Goal: Information Seeking & Learning: Learn about a topic

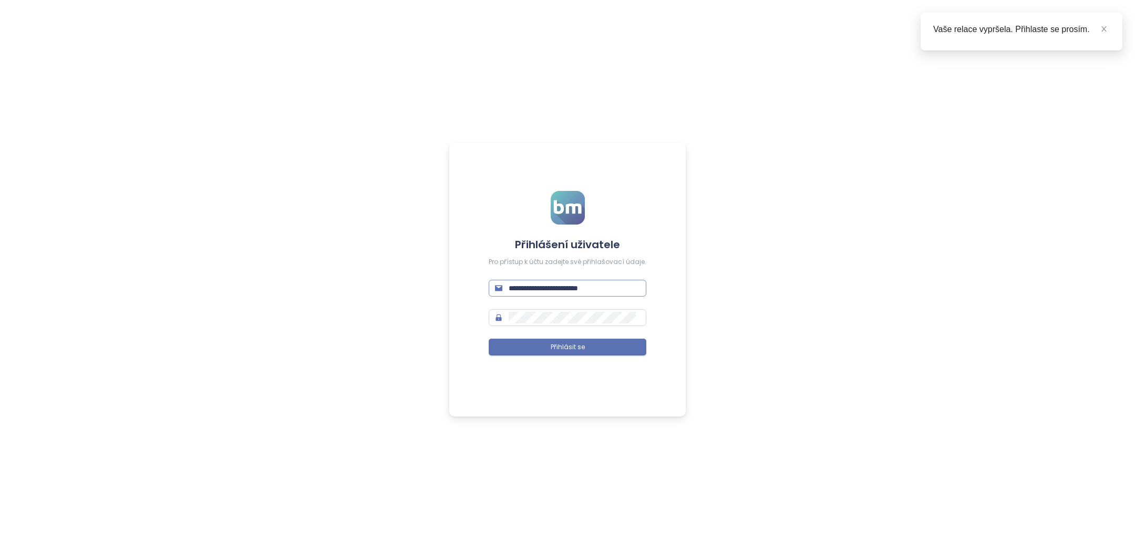
click at [531, 289] on input "**********" at bounding box center [574, 288] width 131 height 12
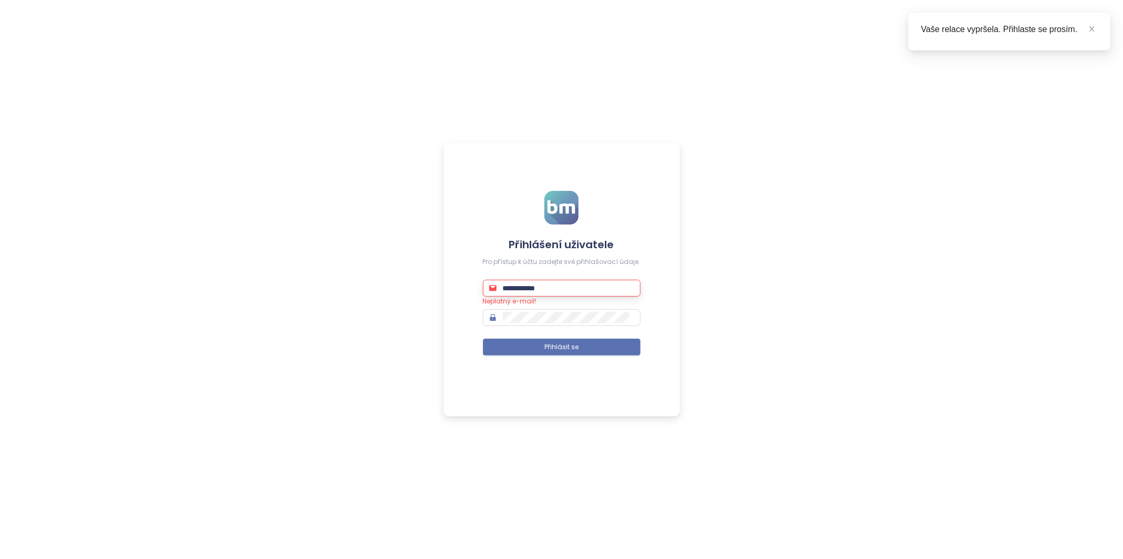
type input "**********"
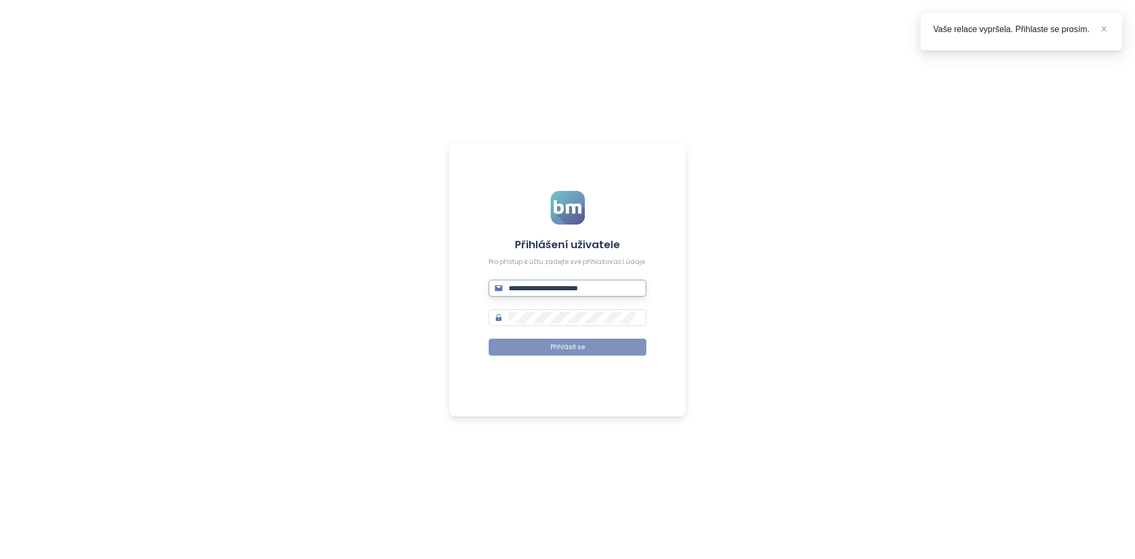
click at [579, 349] on span "Přihlásit se" at bounding box center [568, 347] width 34 height 10
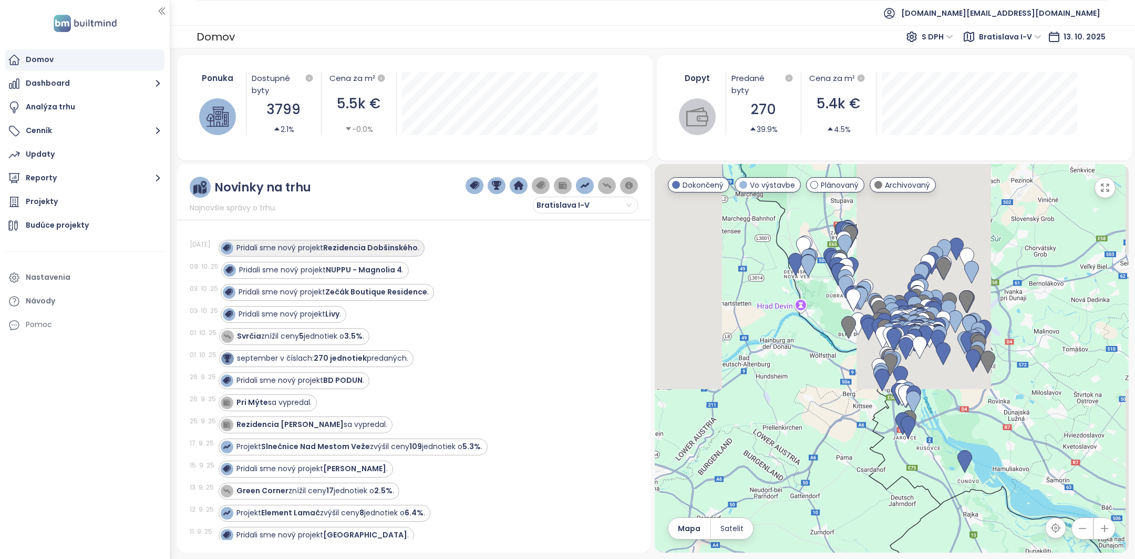
click at [321, 245] on div "Pridali sme nový projekt Rezidencia Dobšinského ." at bounding box center [328, 247] width 183 height 11
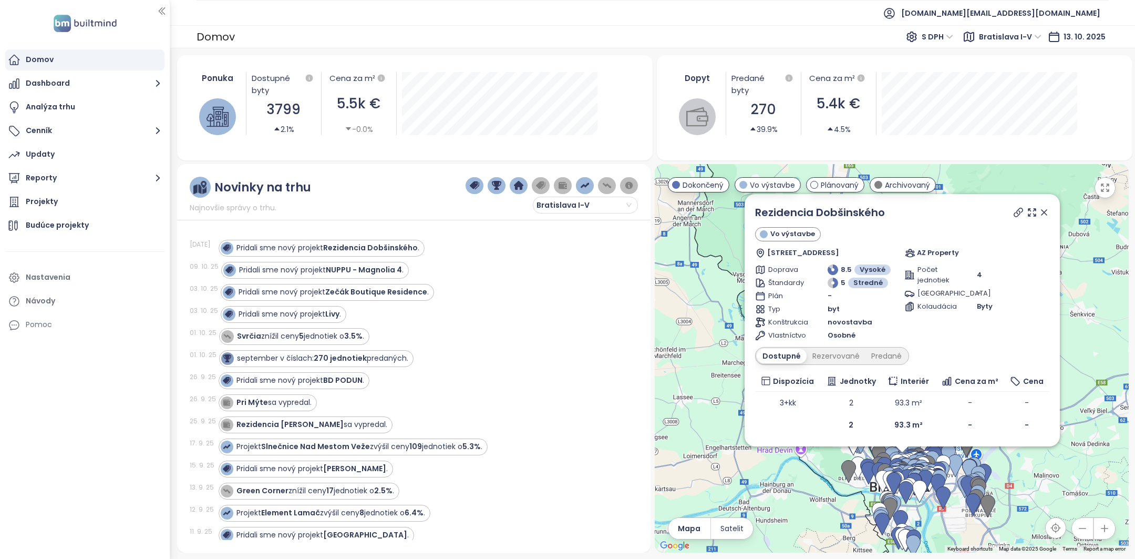
click at [849, 366] on div "Rezidencia Dobšinského Vo výstavbe Dobšinského 3115/4, 811 05 Bratislava, Slova…" at bounding box center [902, 319] width 294 height 231
click at [846, 364] on div "Dostupné Rezervované Predané" at bounding box center [832, 356] width 154 height 18
click at [846, 358] on div "Rezervované" at bounding box center [836, 355] width 59 height 15
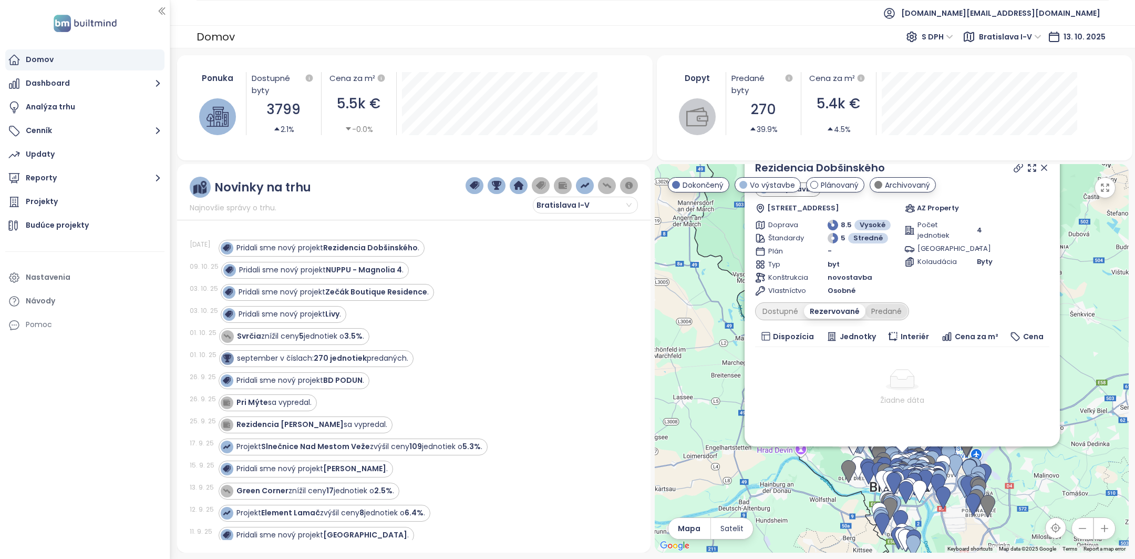
click at [879, 312] on div "Predané" at bounding box center [887, 311] width 42 height 15
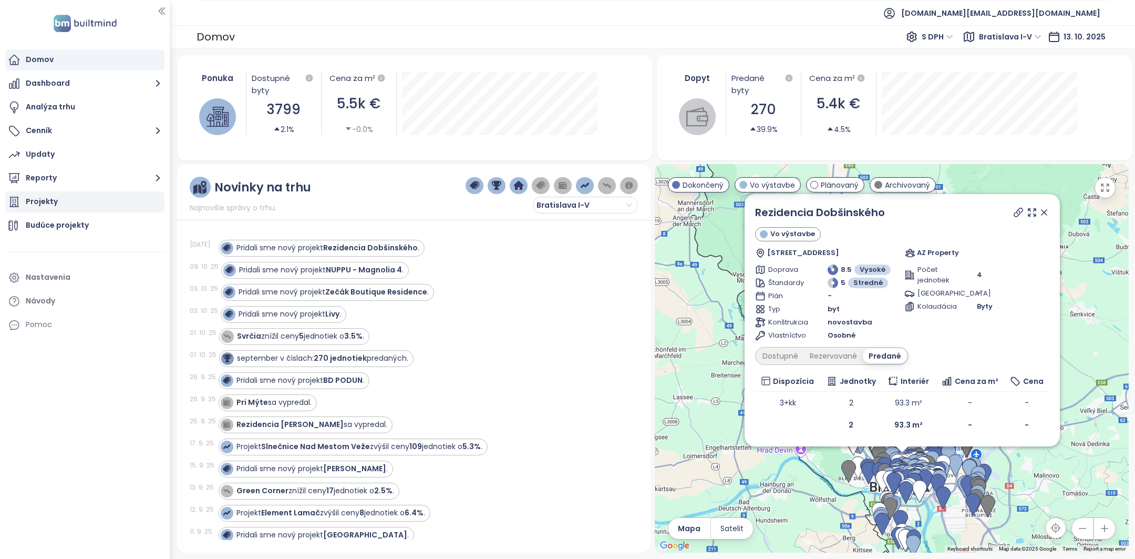
click at [46, 206] on div "Projekty" at bounding box center [42, 201] width 32 height 13
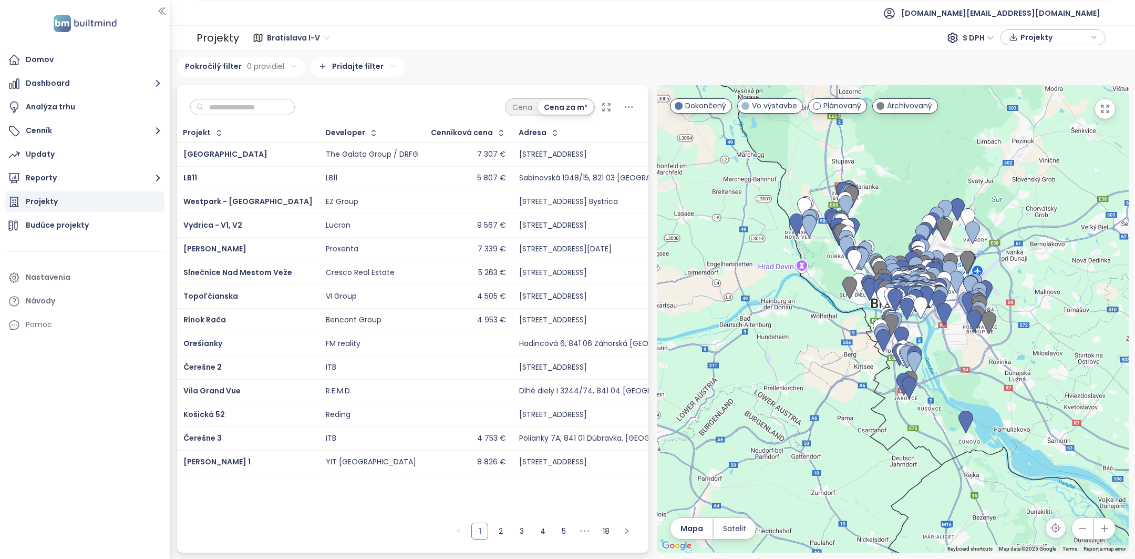
click at [249, 109] on input "text" at bounding box center [246, 107] width 85 height 16
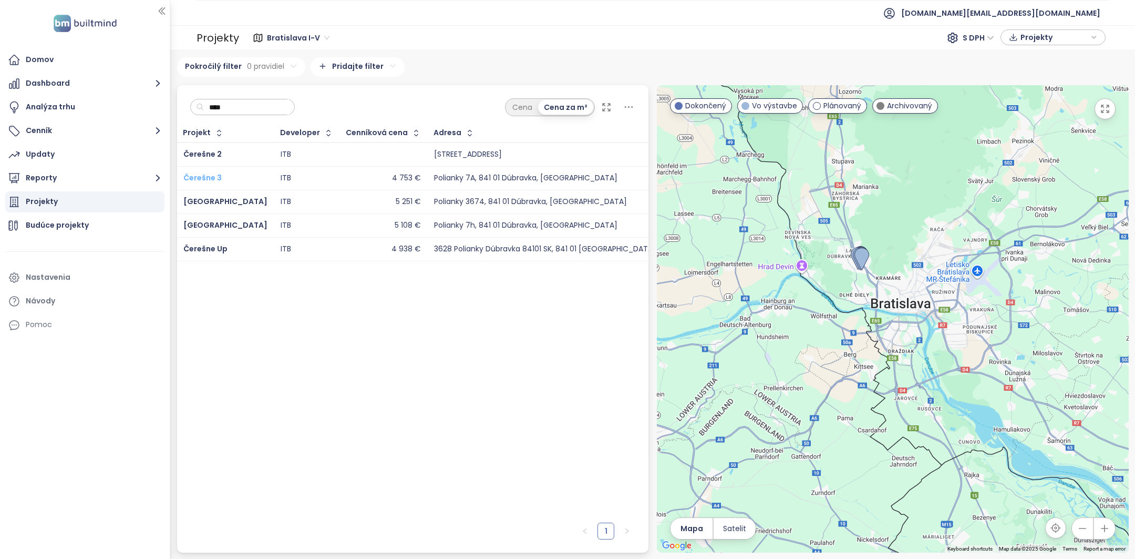
type input "****"
click at [206, 176] on span "Čerešne 3" at bounding box center [202, 177] width 38 height 11
click at [214, 197] on span "Čerešne Plaza View" at bounding box center [225, 201] width 84 height 11
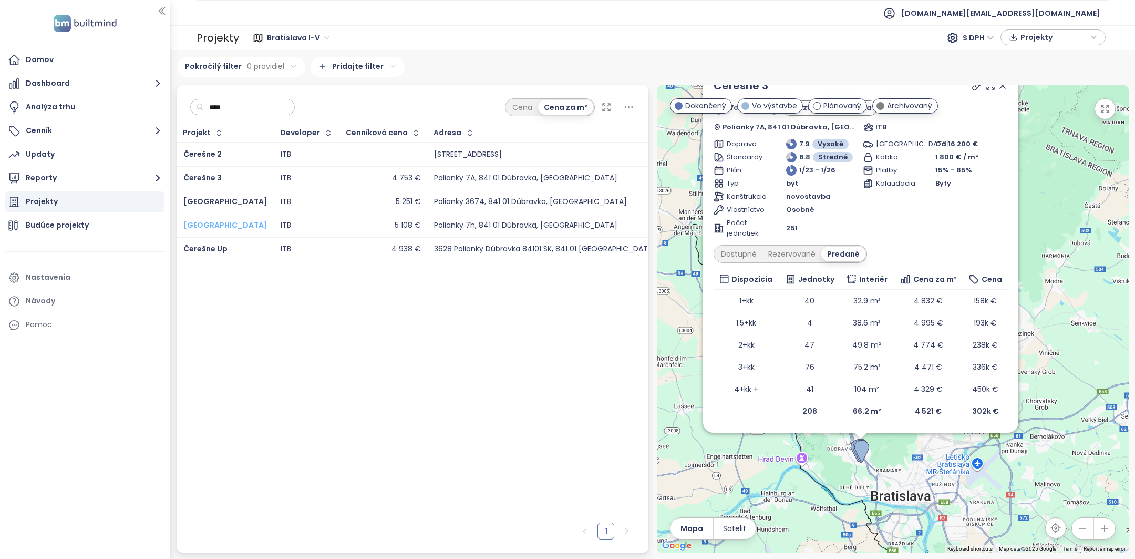
click at [215, 222] on span "Čerešne Plaza" at bounding box center [225, 225] width 84 height 11
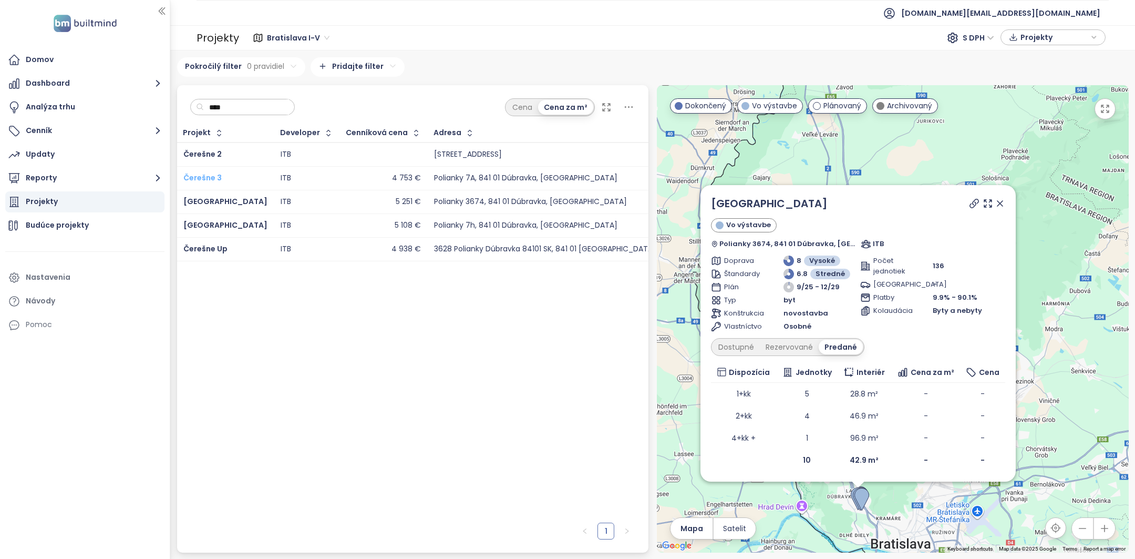
click at [214, 172] on span "Čerešne 3" at bounding box center [202, 177] width 38 height 11
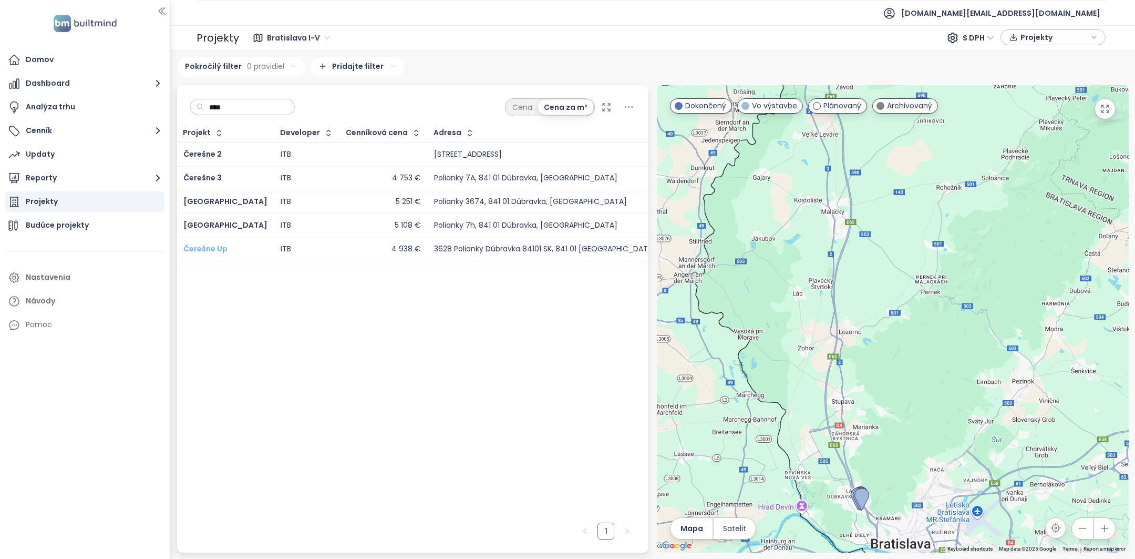
click at [219, 250] on span "Čerešne Up" at bounding box center [205, 248] width 44 height 11
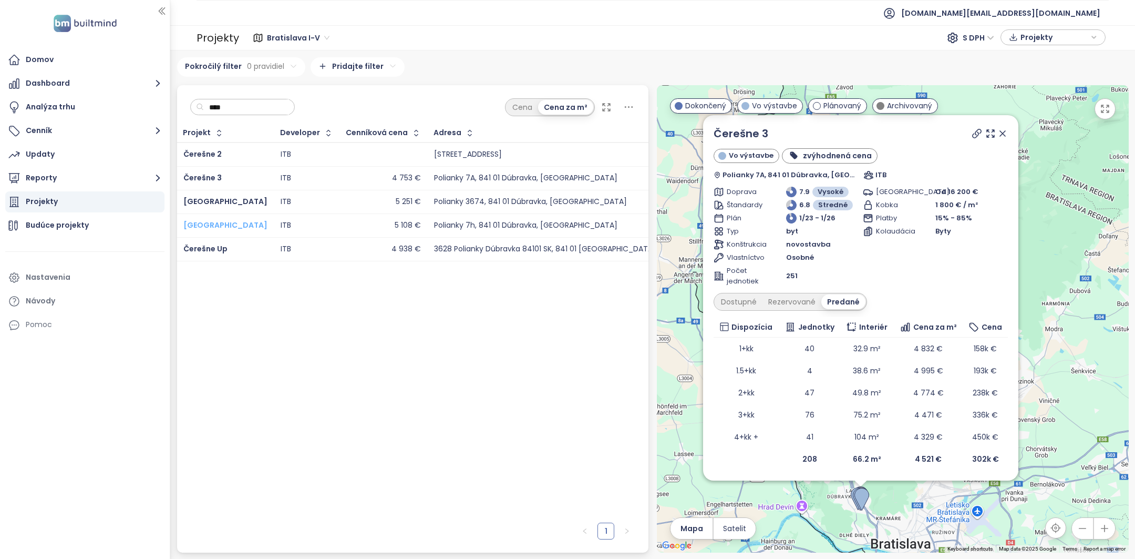
click at [219, 224] on span "Čerešne Plaza" at bounding box center [225, 225] width 84 height 11
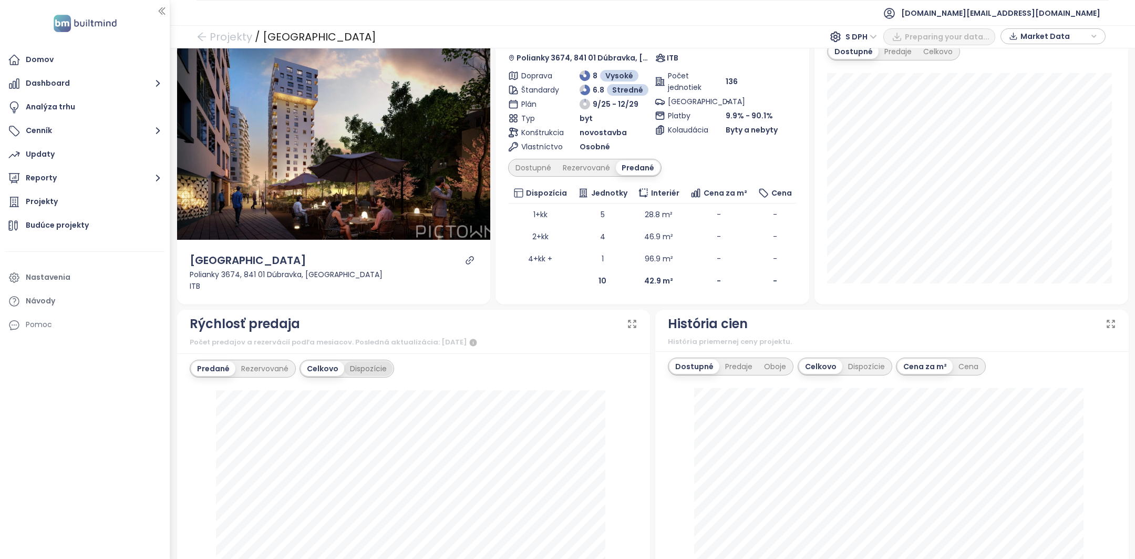
scroll to position [145, 0]
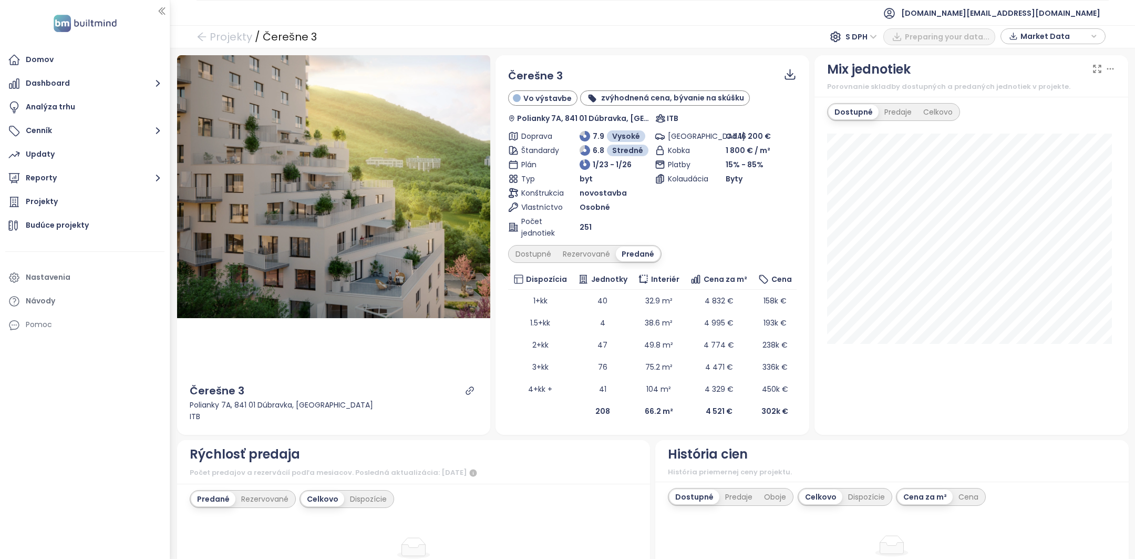
scroll to position [170, 0]
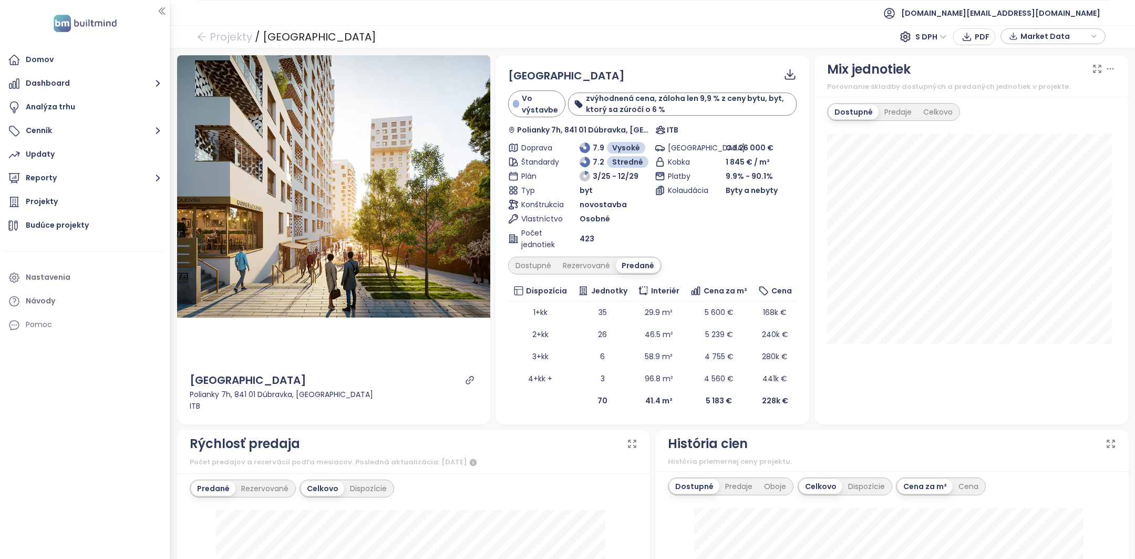
scroll to position [5, 0]
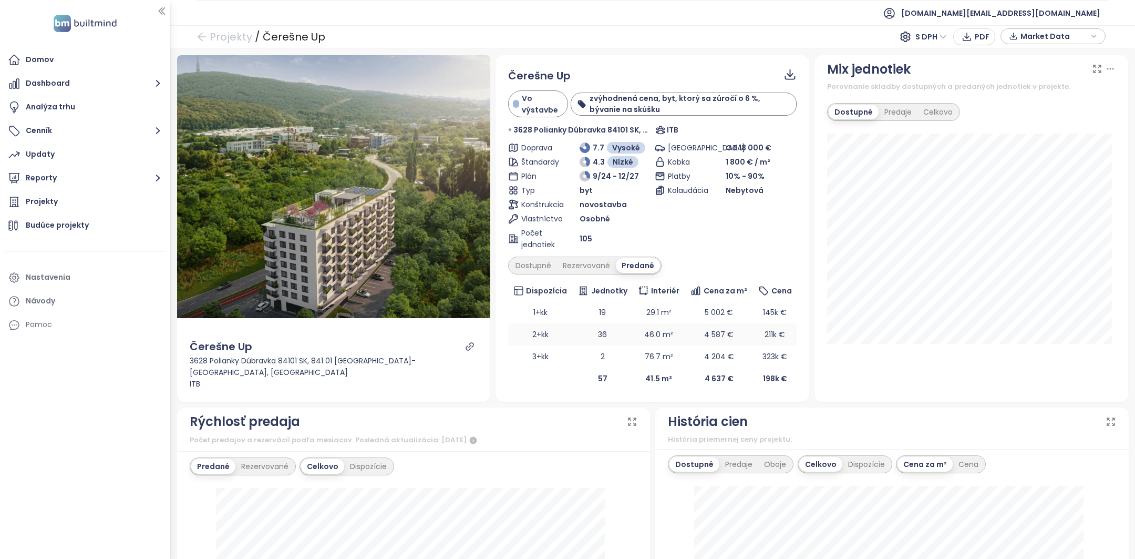
scroll to position [460, 0]
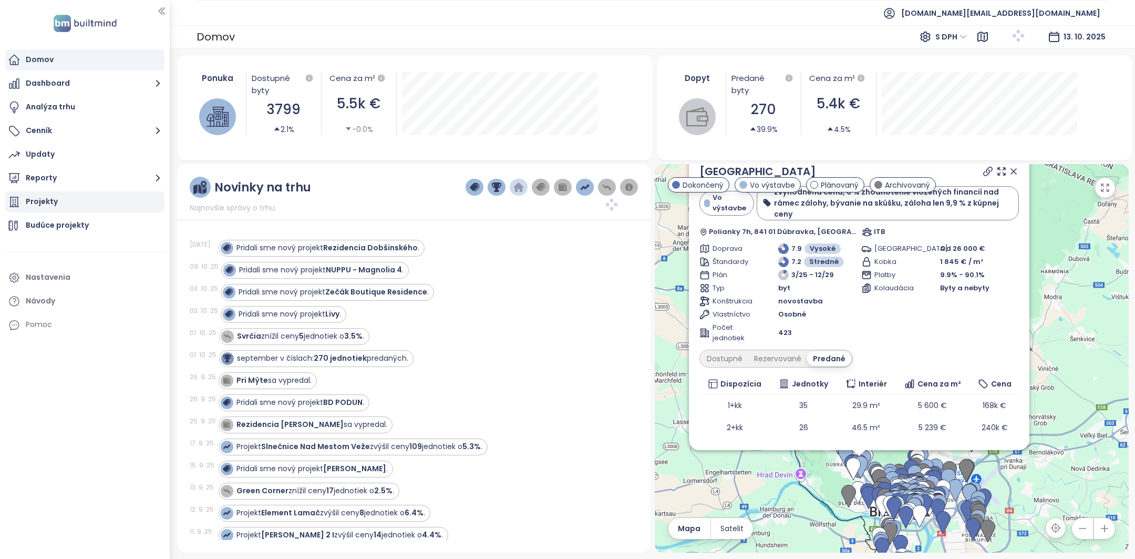
click at [57, 199] on div "Projekty" at bounding box center [84, 201] width 159 height 21
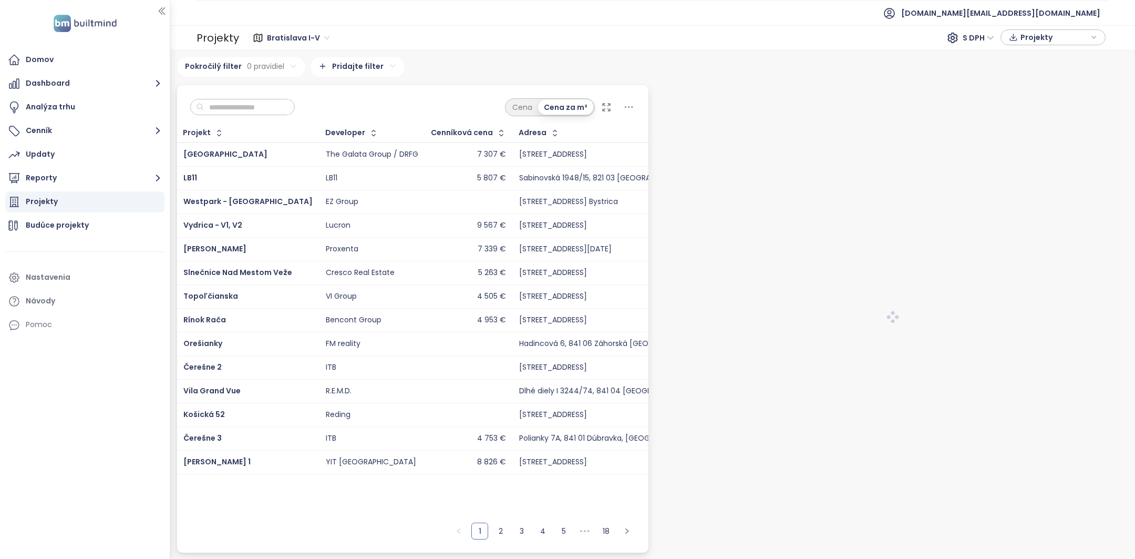
click at [235, 105] on input "text" at bounding box center [246, 107] width 85 height 16
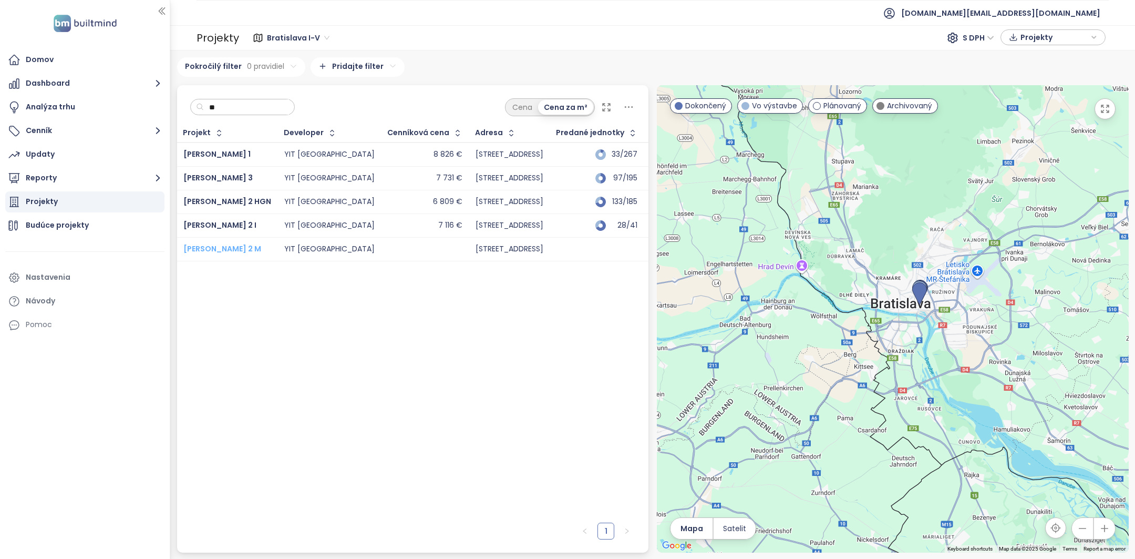
type input "**"
click at [197, 244] on span "[PERSON_NAME] 2 M" at bounding box center [222, 248] width 78 height 11
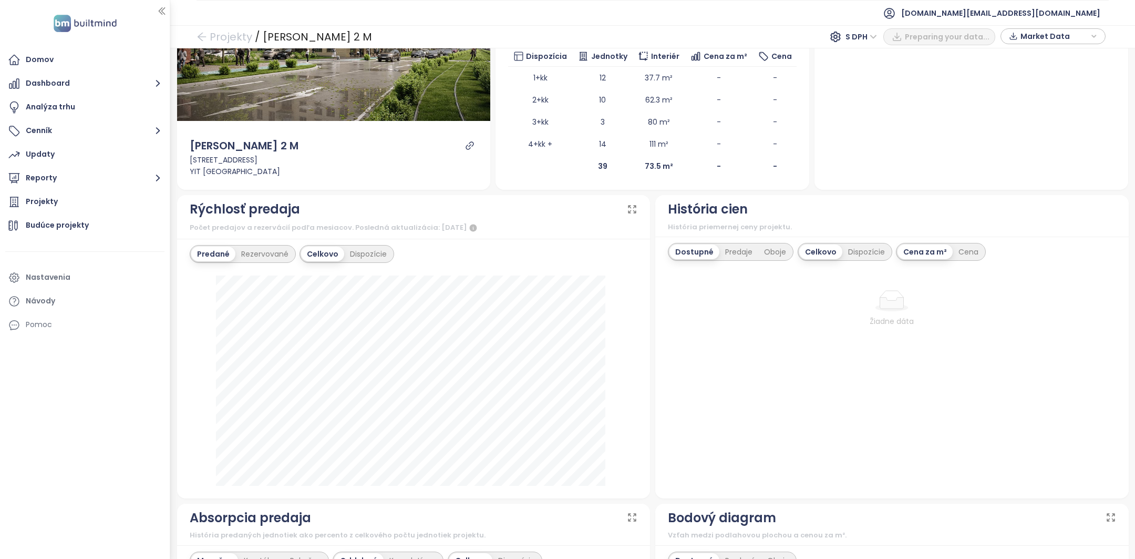
scroll to position [237, 0]
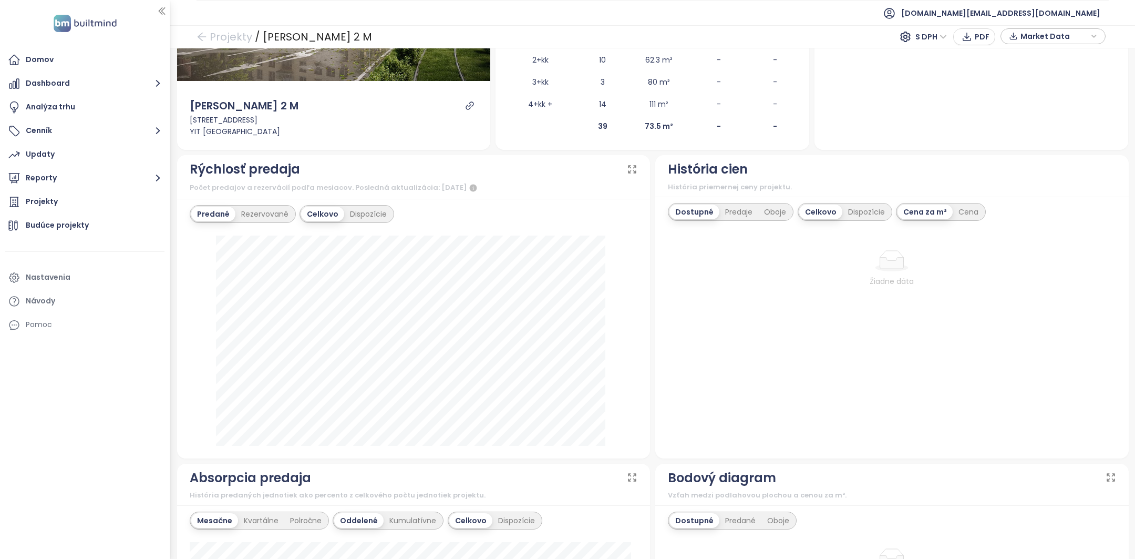
click at [628, 168] on icon at bounding box center [632, 169] width 11 height 11
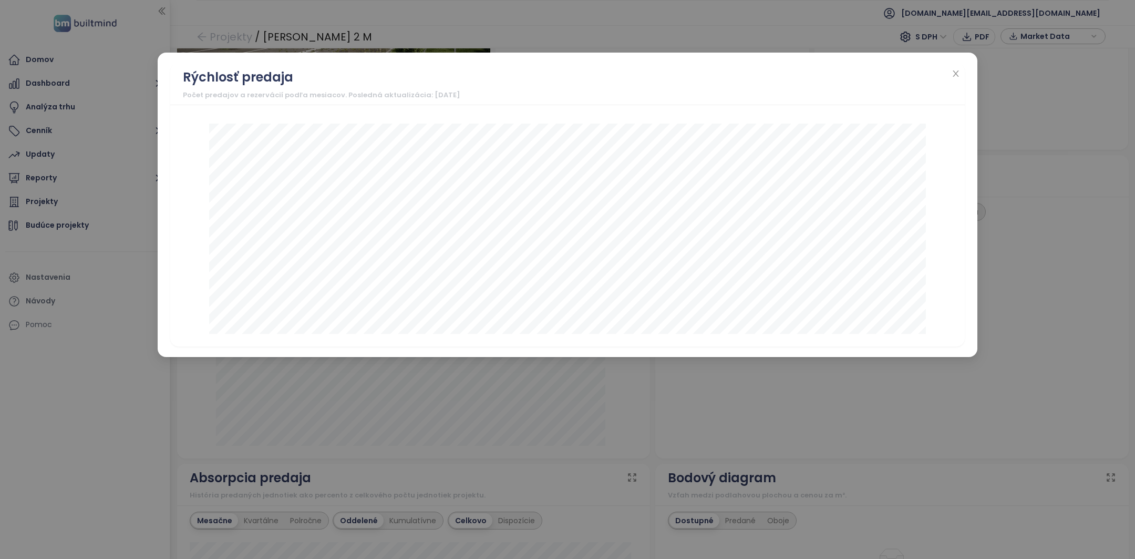
click at [559, 457] on div "Rýchlosť predaja Počet predajov a rezervácií podľa mesiacov. Posledná aktualizá…" at bounding box center [567, 279] width 1135 height 559
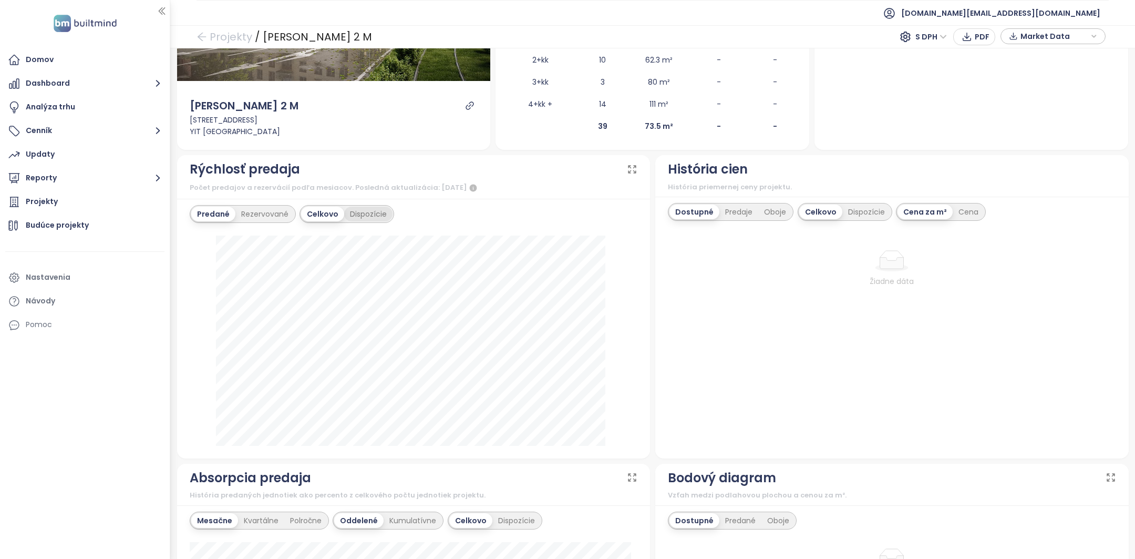
click at [366, 207] on div "Dispozície" at bounding box center [368, 214] width 48 height 15
click at [328, 214] on div "Celkovo" at bounding box center [321, 214] width 41 height 15
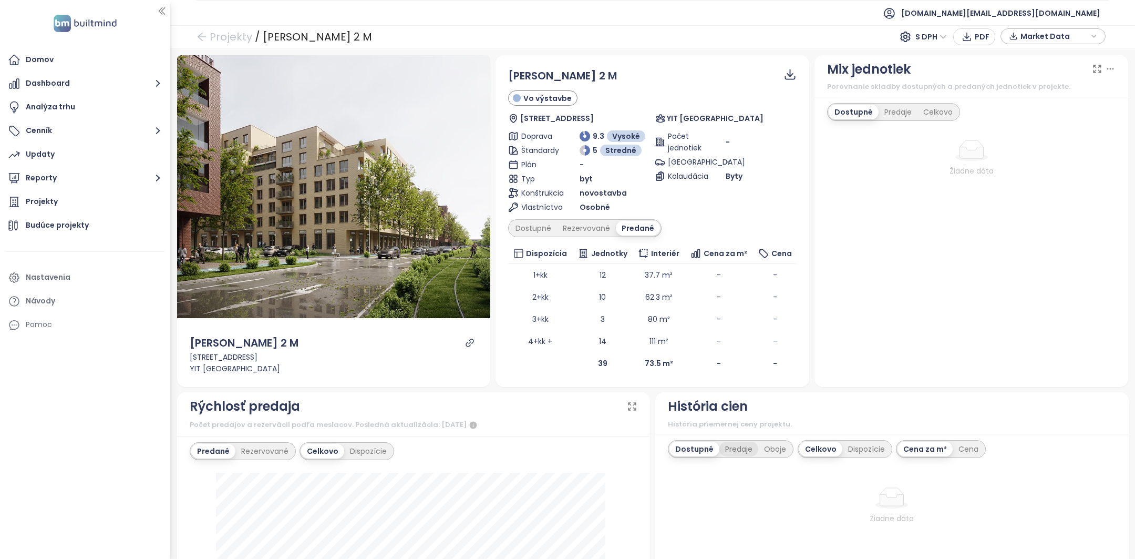
click at [737, 446] on div "Predaje" at bounding box center [739, 449] width 39 height 15
click at [763, 444] on div "Oboje" at bounding box center [775, 449] width 34 height 15
click at [691, 444] on div "Dostupné" at bounding box center [693, 449] width 47 height 15
click at [76, 61] on div "Domov" at bounding box center [84, 59] width 159 height 21
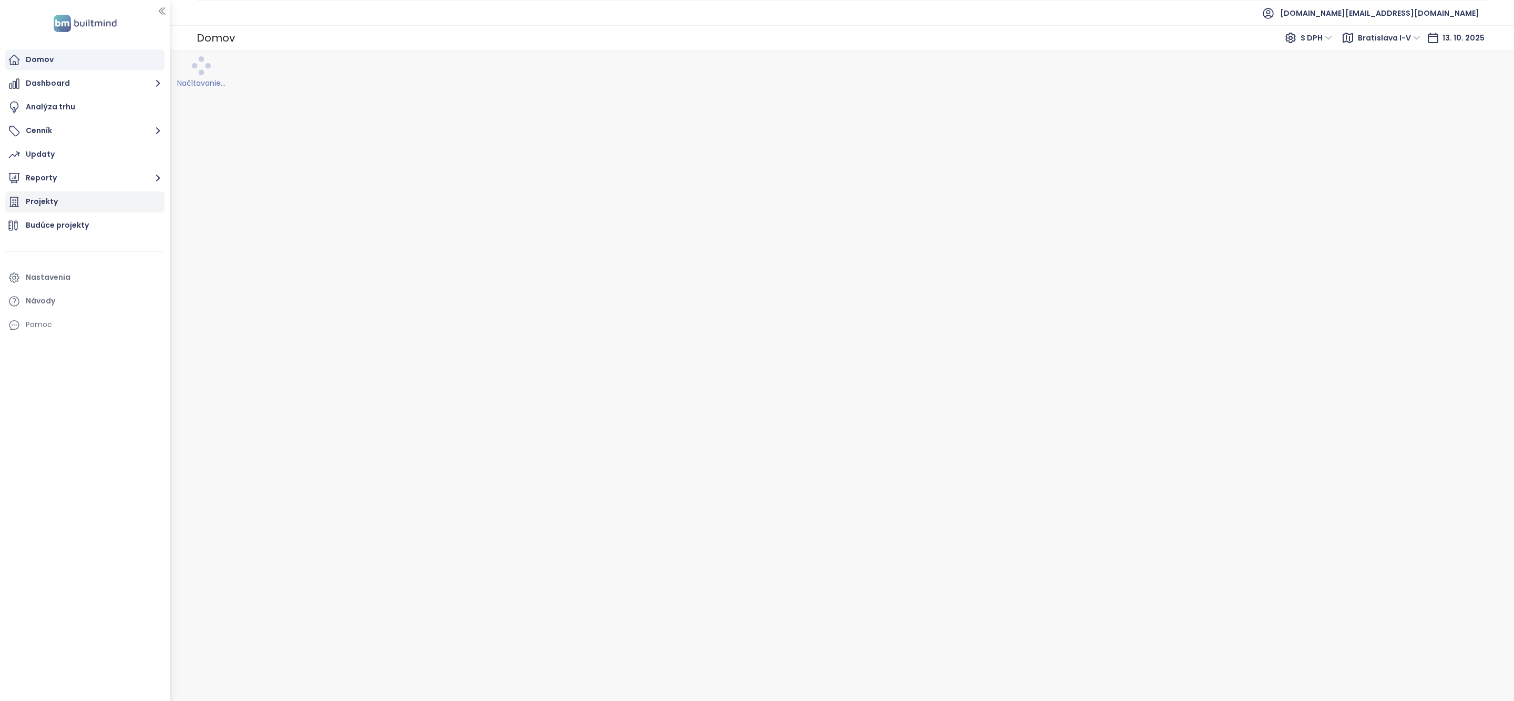
click at [74, 206] on div "Projekty" at bounding box center [84, 201] width 159 height 21
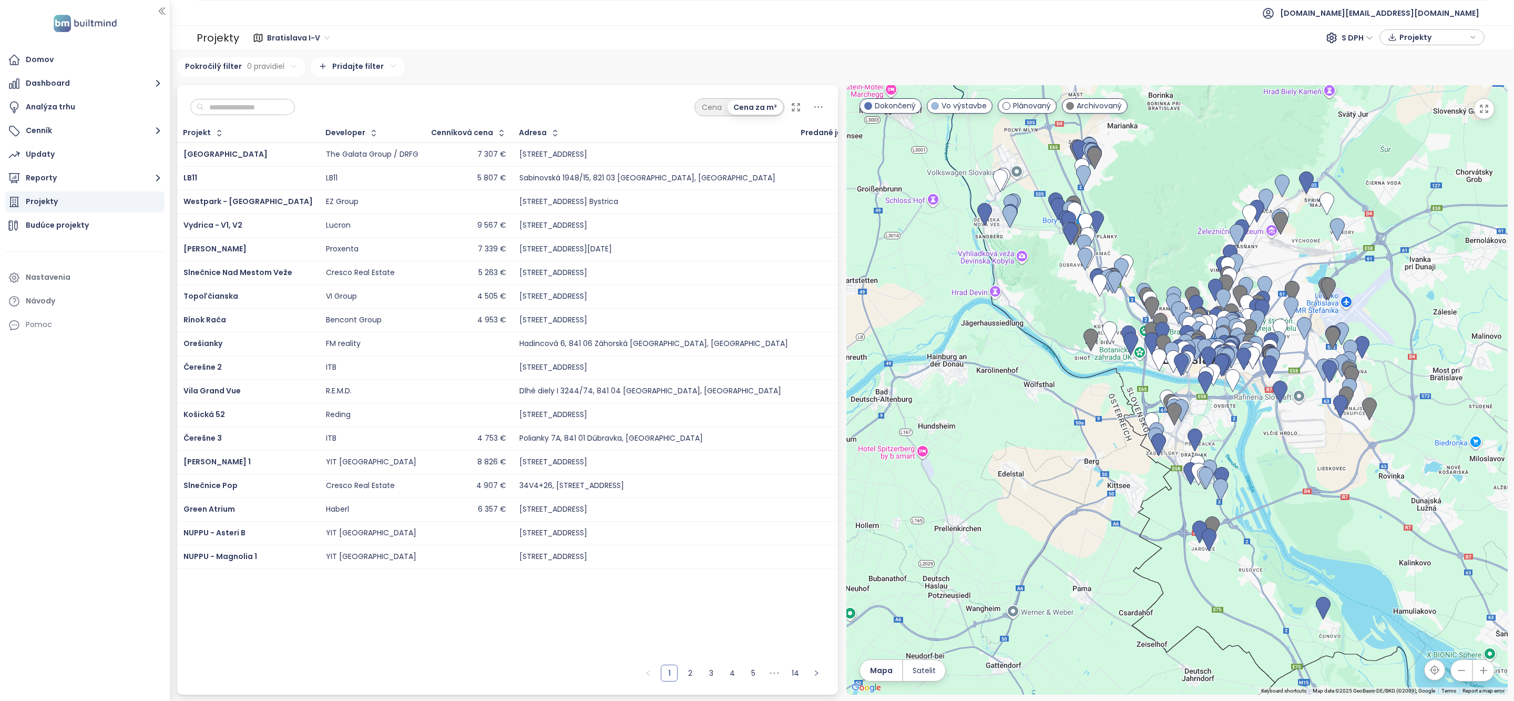
click at [256, 108] on input "text" at bounding box center [246, 107] width 85 height 16
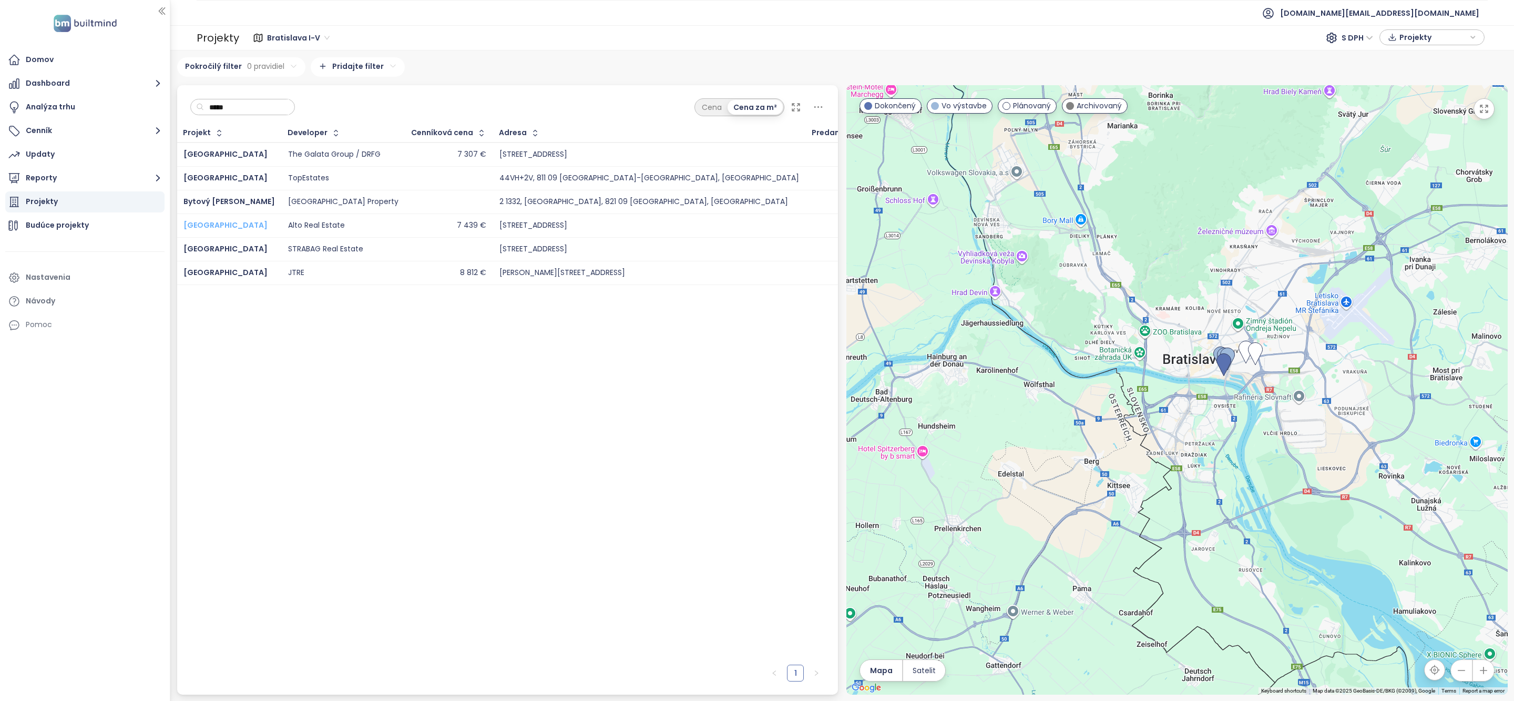
click at [230, 229] on span "[GEOGRAPHIC_DATA]" at bounding box center [225, 225] width 84 height 11
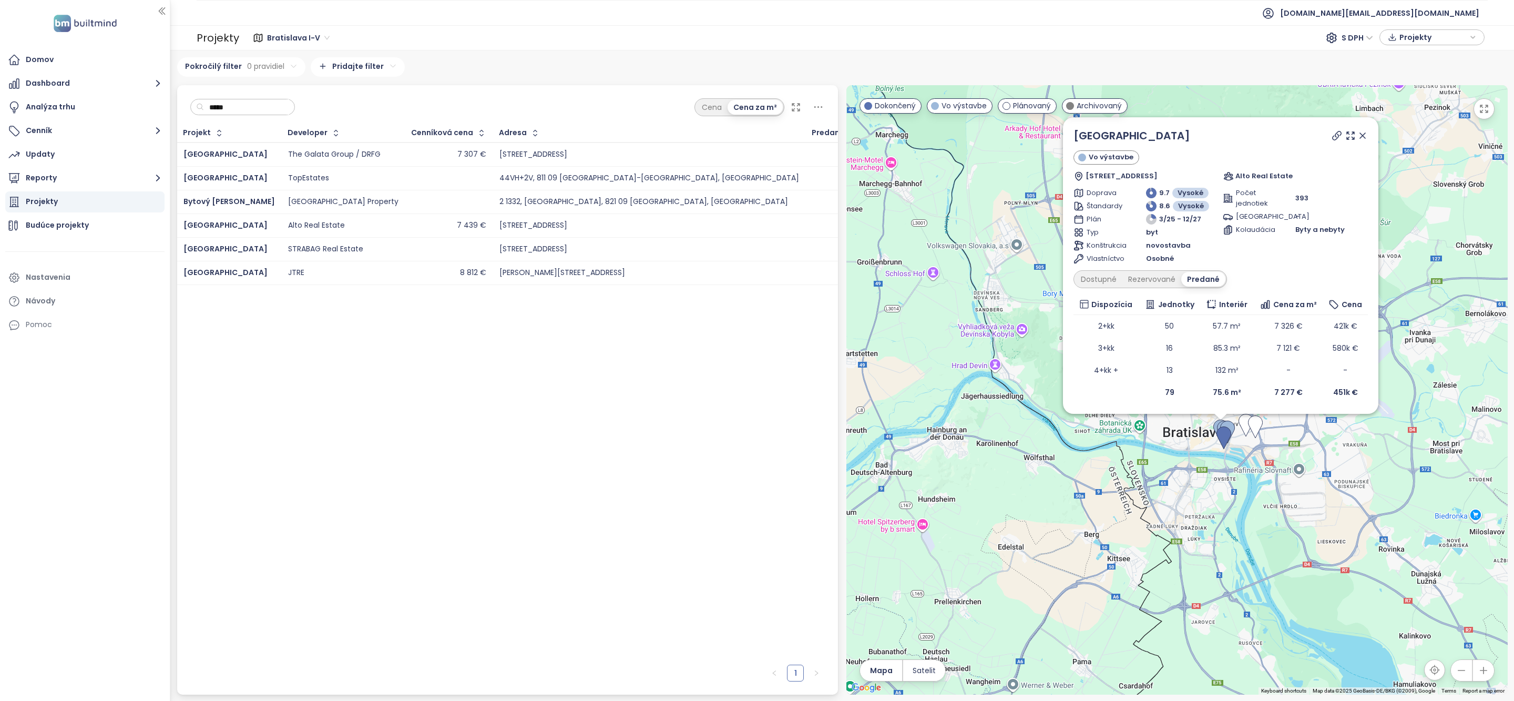
click at [250, 107] on input "*****" at bounding box center [246, 107] width 85 height 16
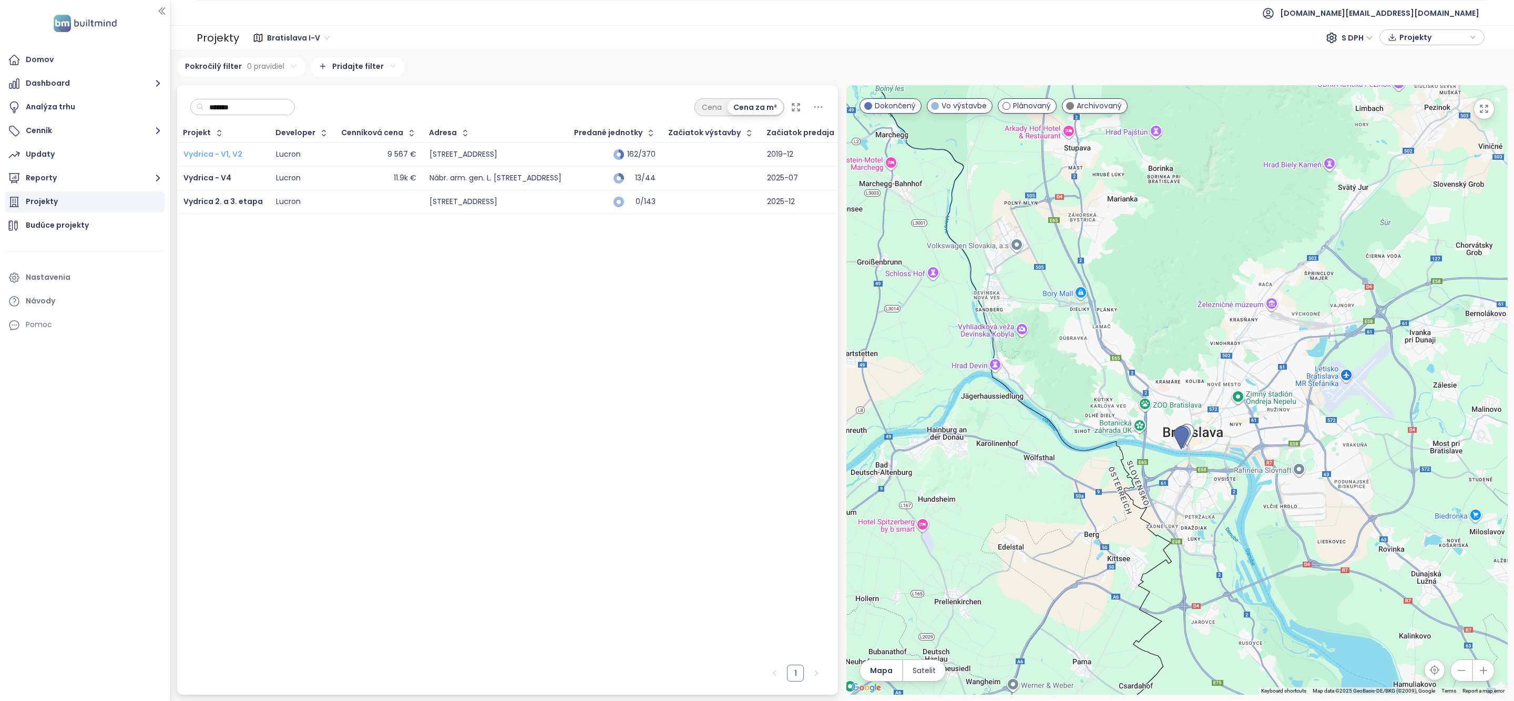
type input "*******"
click at [212, 150] on span "Vydrica - V1, V2" at bounding box center [212, 154] width 59 height 11
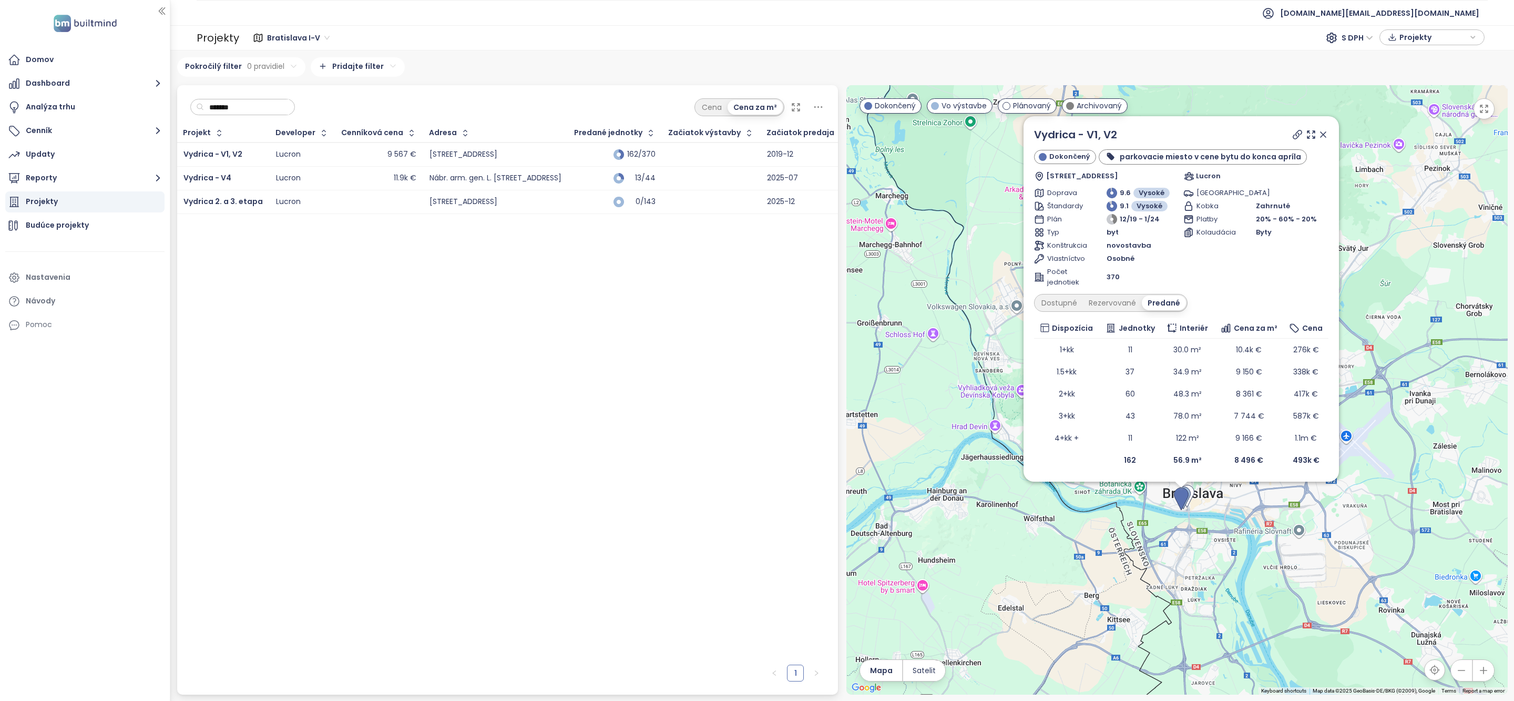
click at [266, 108] on input "*******" at bounding box center [246, 107] width 85 height 16
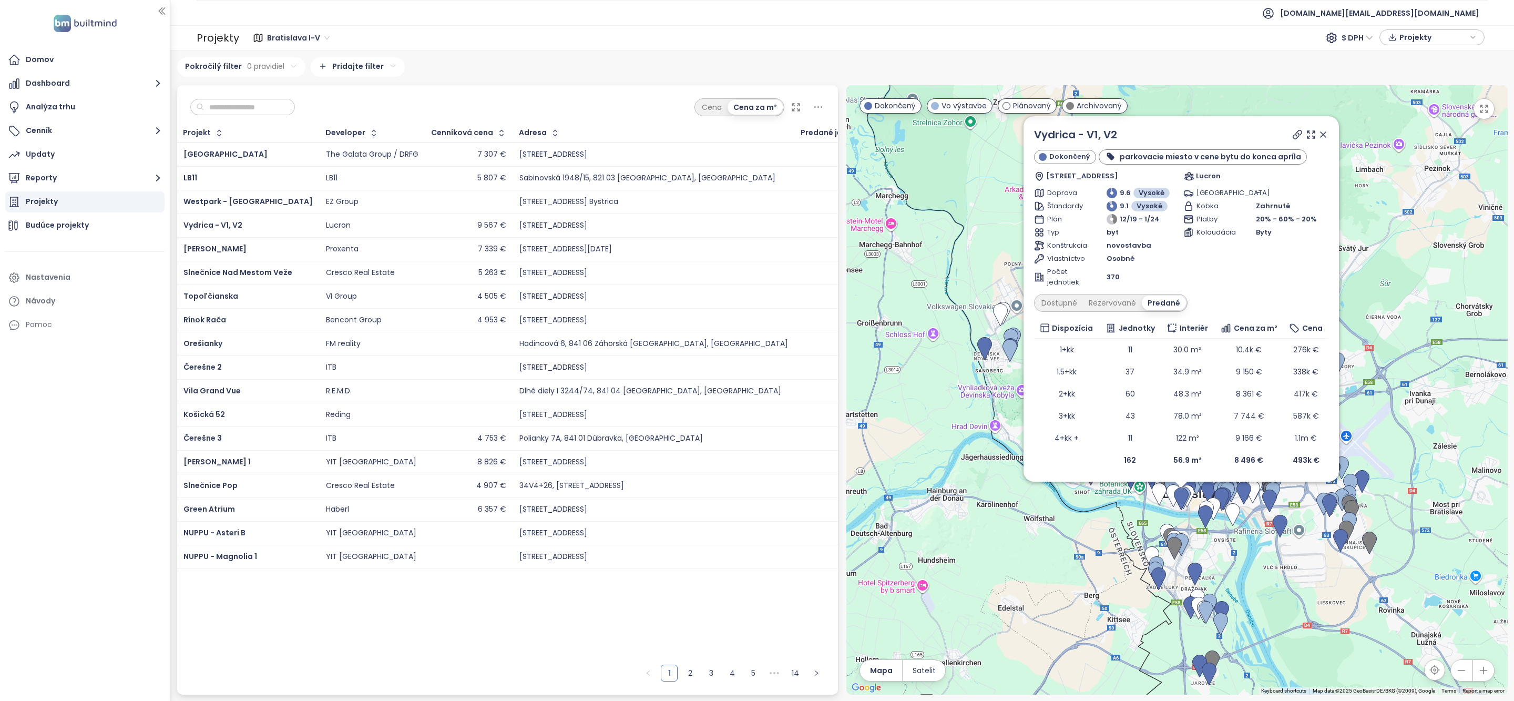
click at [872, 135] on icon "button" at bounding box center [877, 133] width 11 height 11
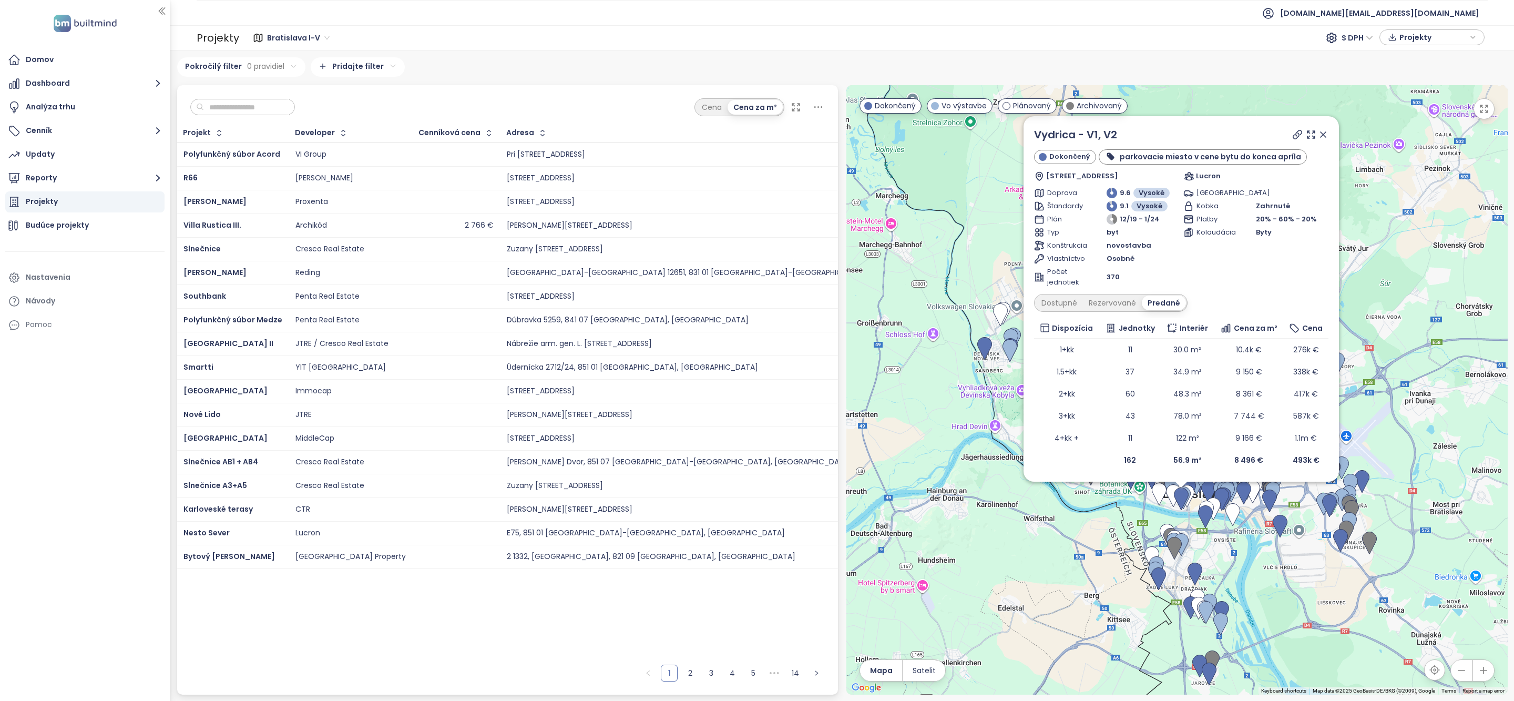
click at [1034, 134] on icon "button" at bounding box center [1038, 133] width 8 height 13
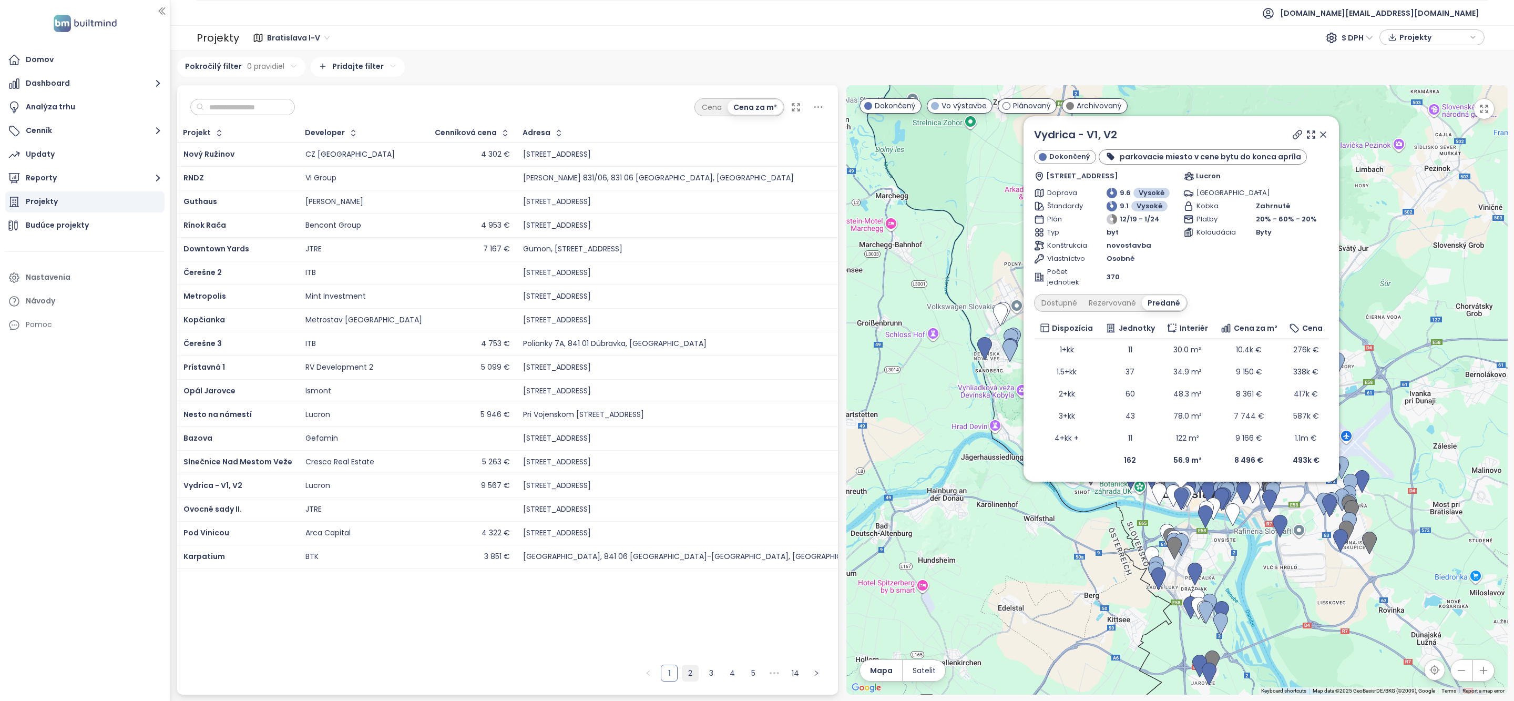
click at [690, 675] on link "2" at bounding box center [690, 673] width 16 height 16
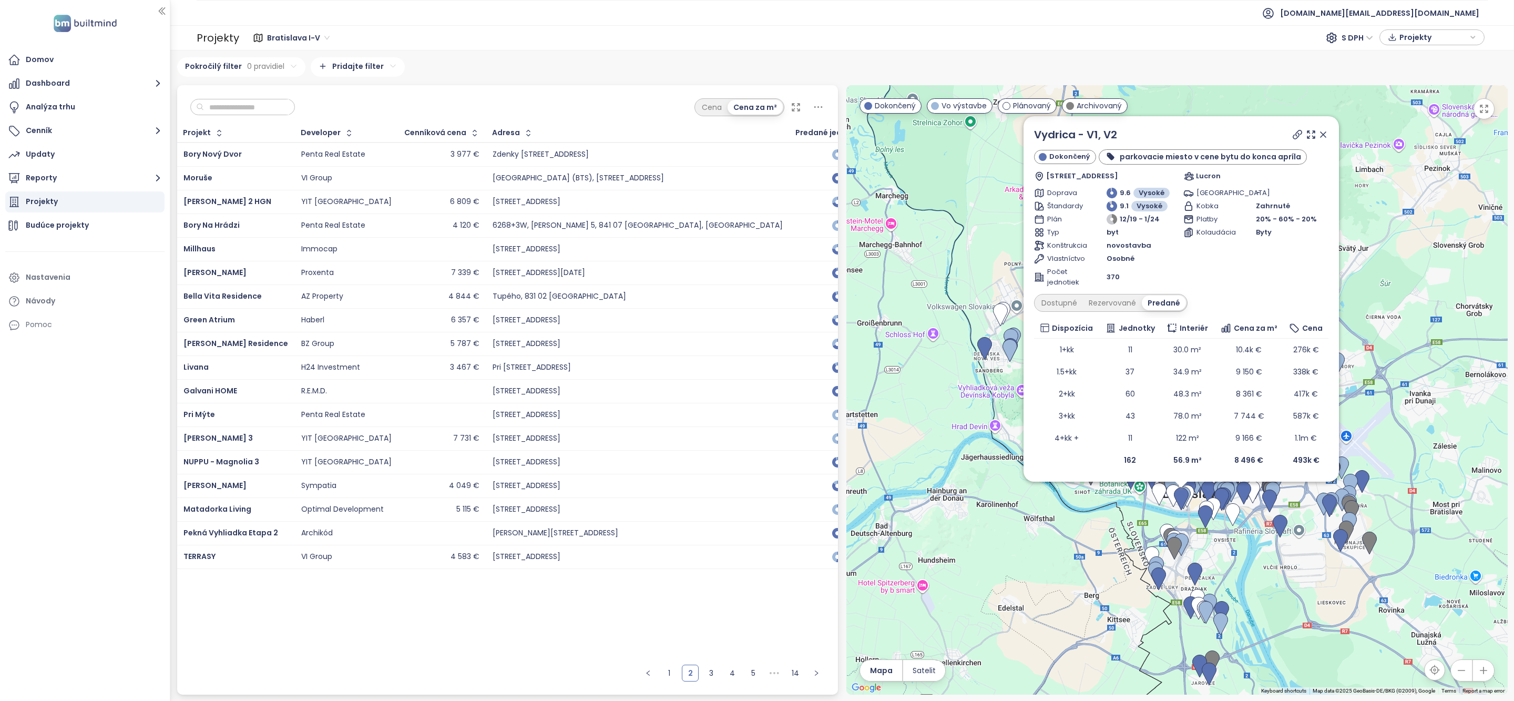
click at [237, 107] on input "text" at bounding box center [246, 107] width 85 height 16
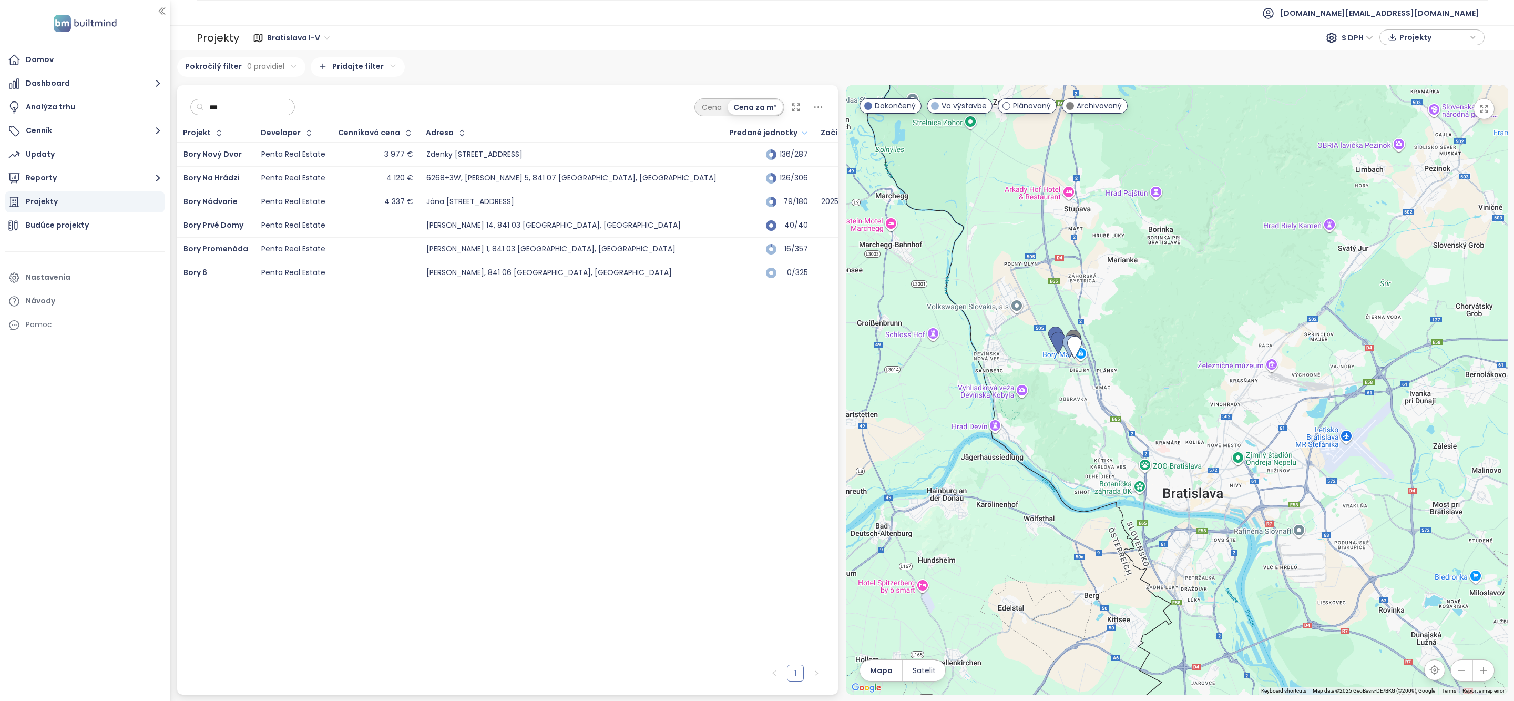
type input "****"
click at [254, 110] on input "****" at bounding box center [246, 107] width 85 height 16
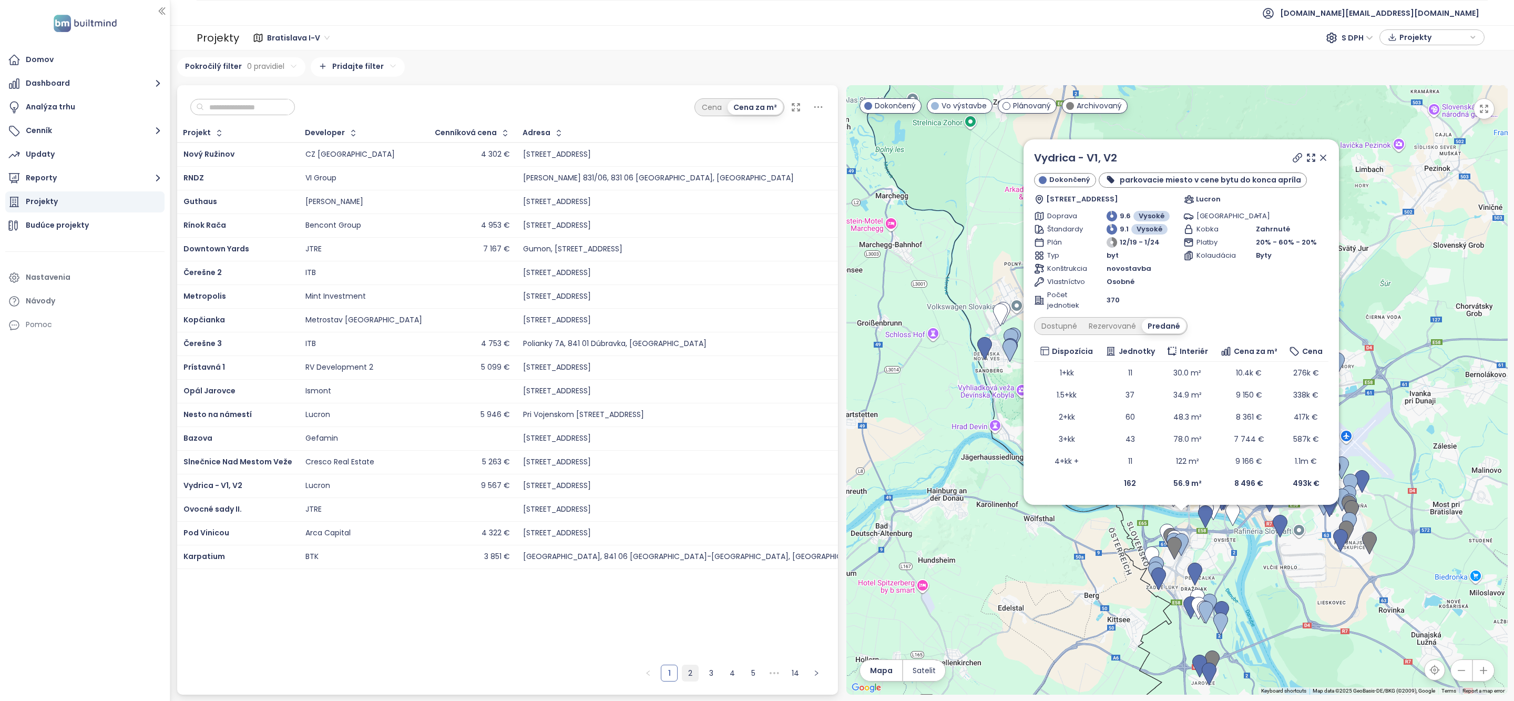
click at [693, 669] on link "2" at bounding box center [690, 673] width 16 height 16
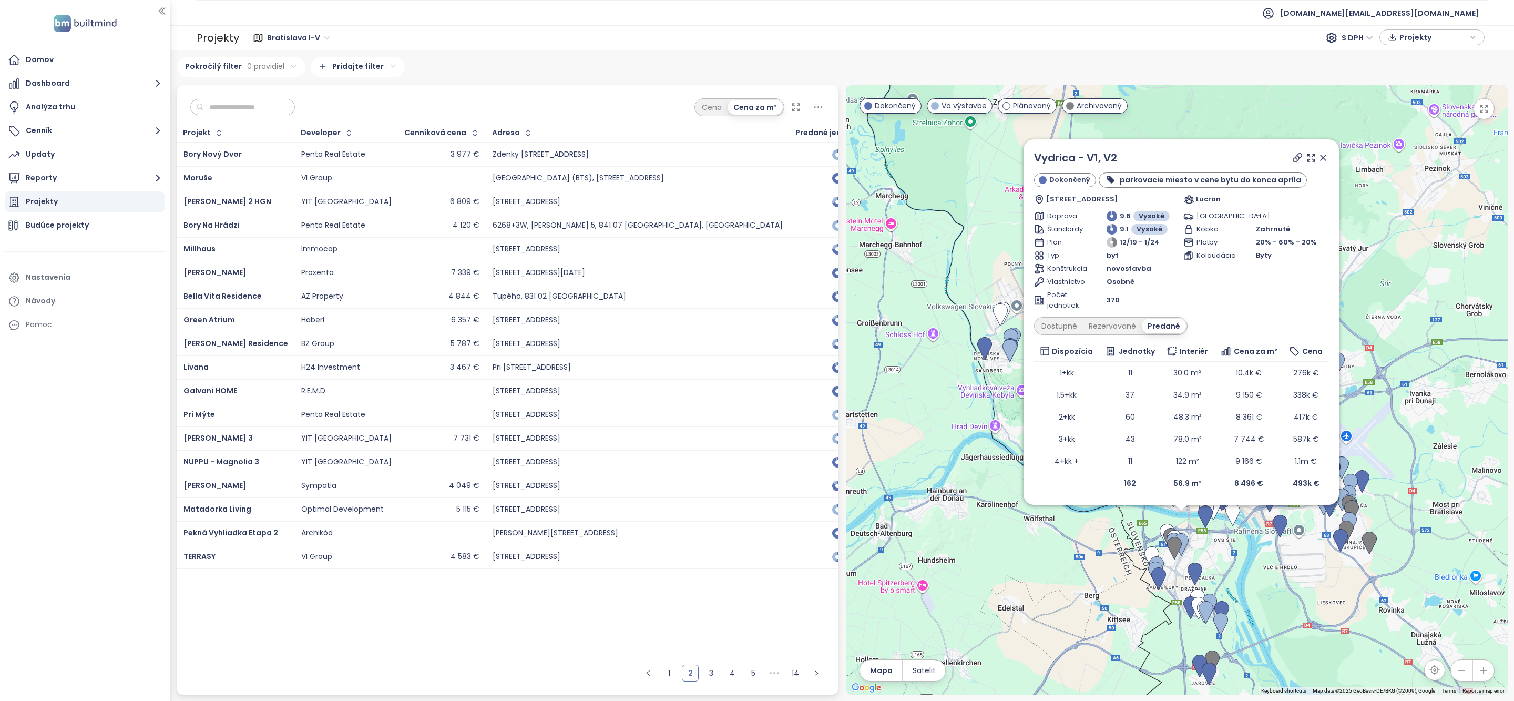
click at [278, 114] on input "text" at bounding box center [246, 107] width 85 height 16
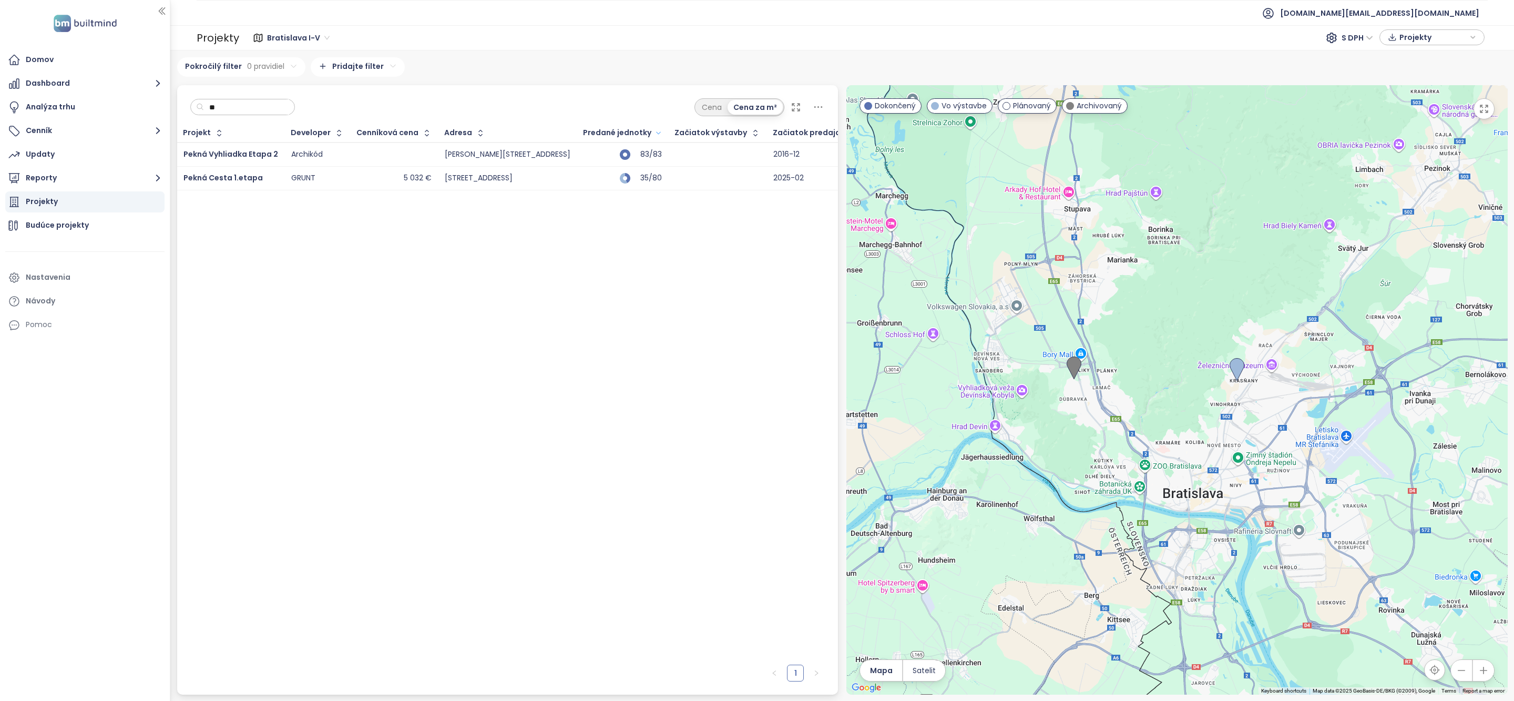
type input "*"
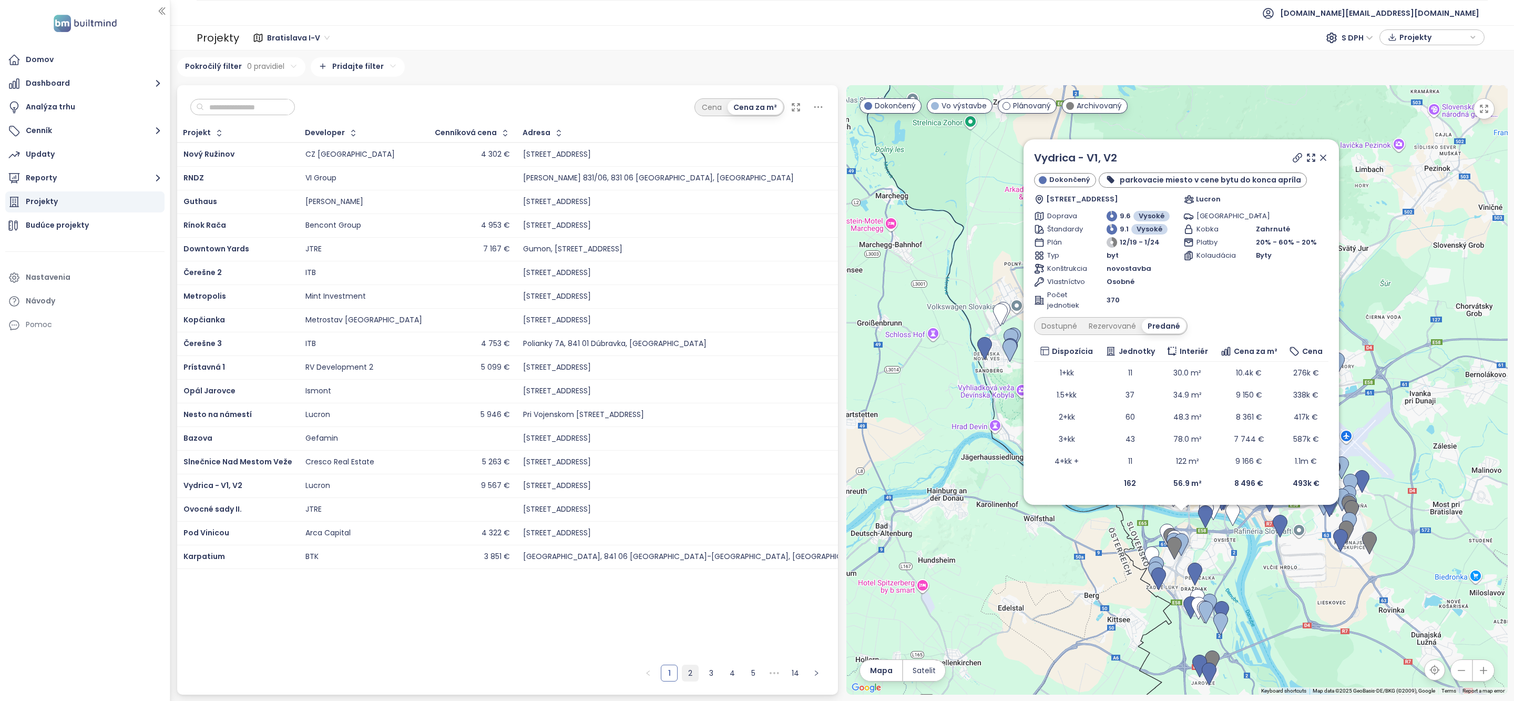
click at [685, 675] on link "2" at bounding box center [690, 673] width 16 height 16
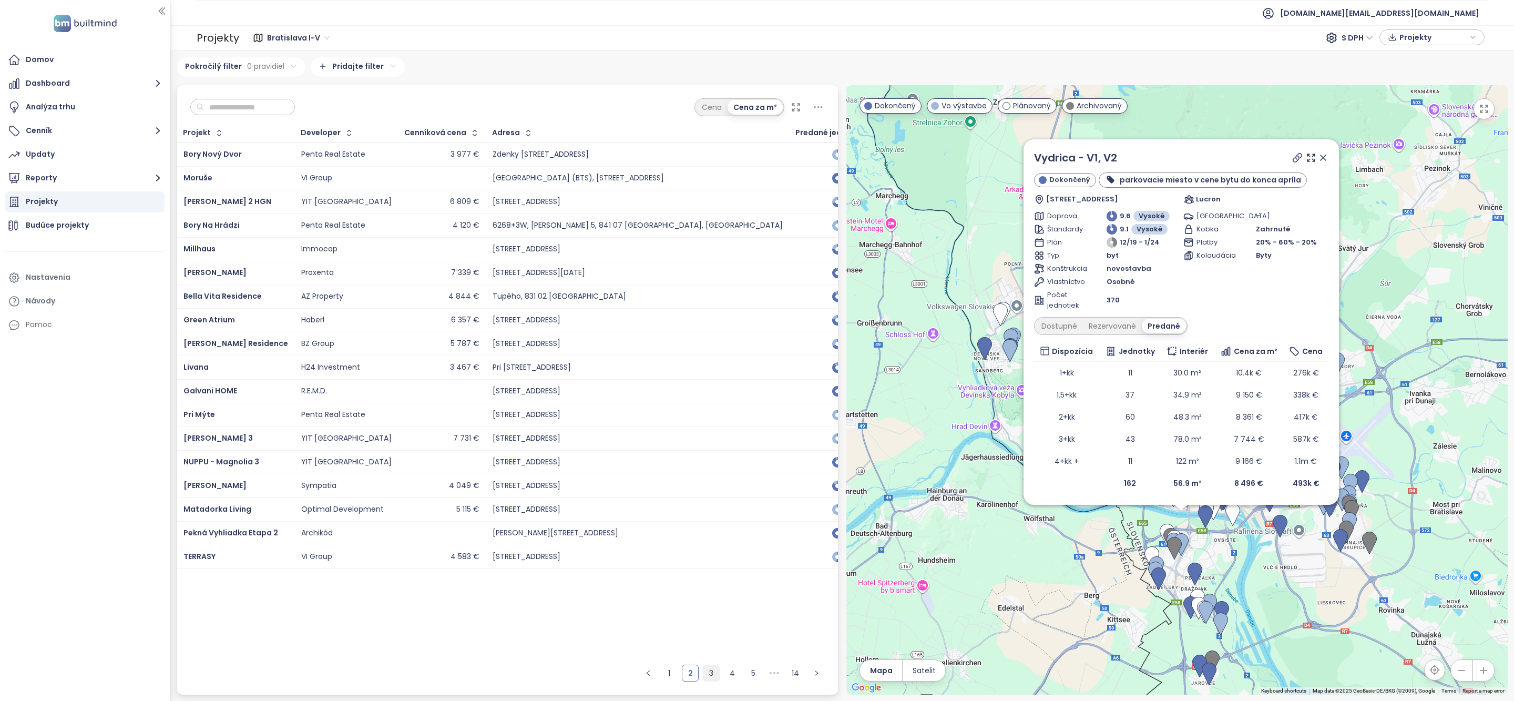
click at [704, 675] on link "3" at bounding box center [711, 673] width 16 height 16
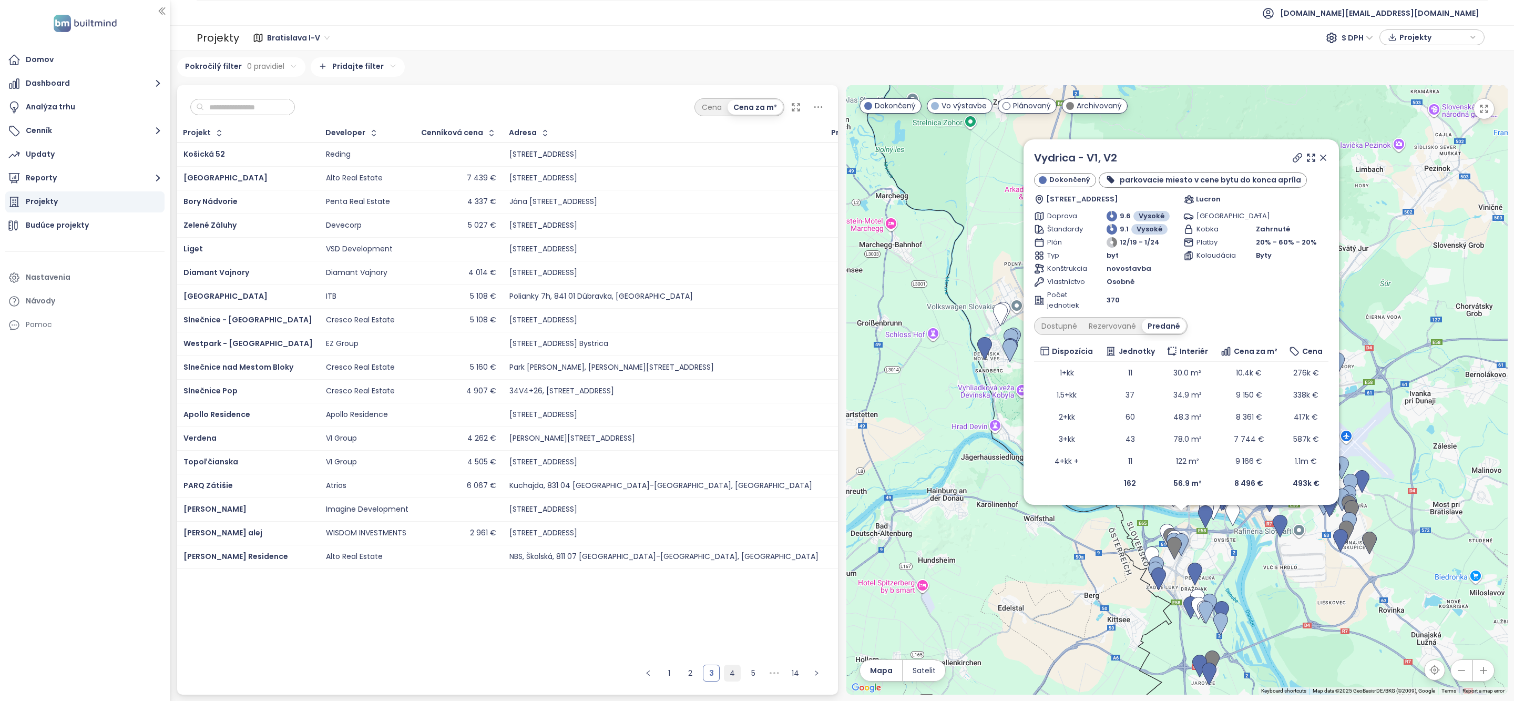
click at [734, 675] on link "4" at bounding box center [732, 673] width 16 height 16
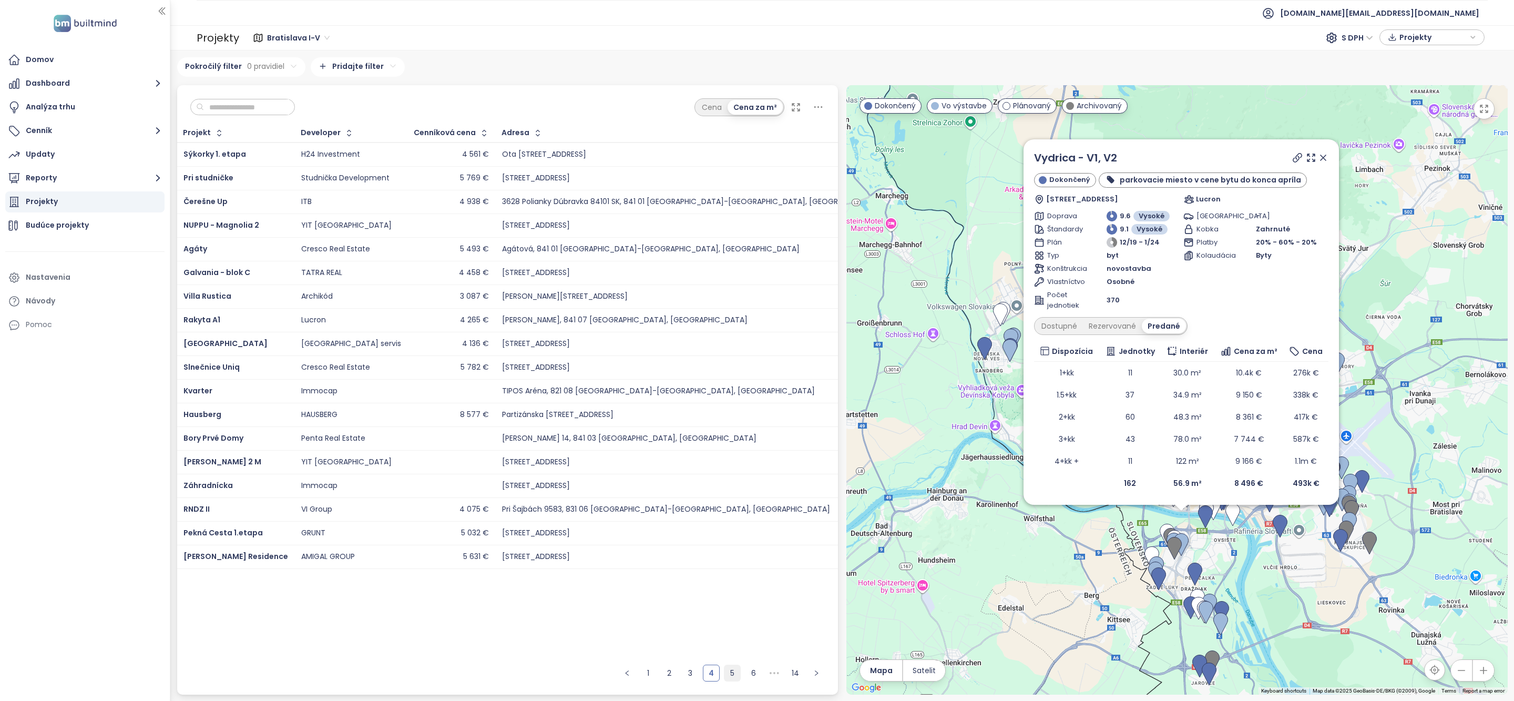
click at [733, 670] on link "5" at bounding box center [732, 673] width 16 height 16
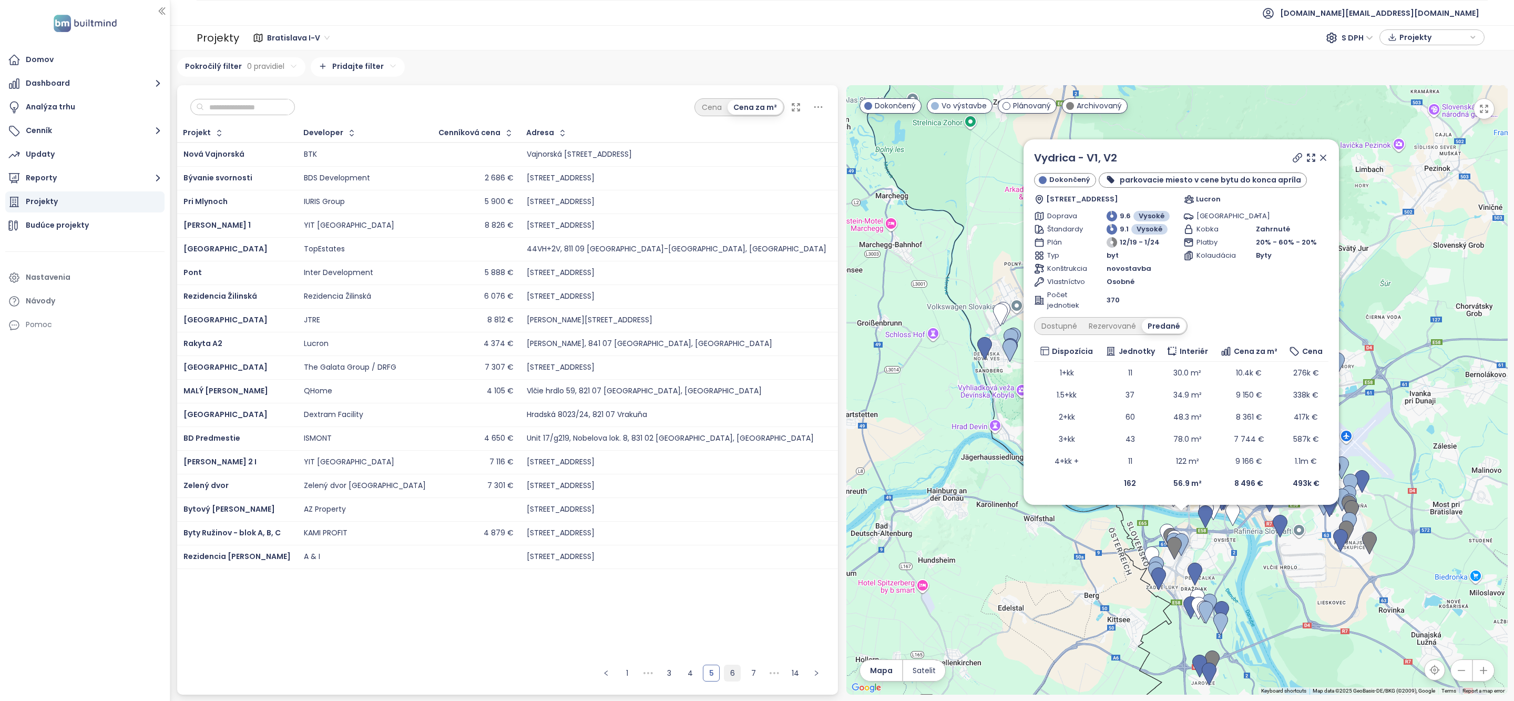
click at [730, 664] on li "6" at bounding box center [732, 672] width 17 height 17
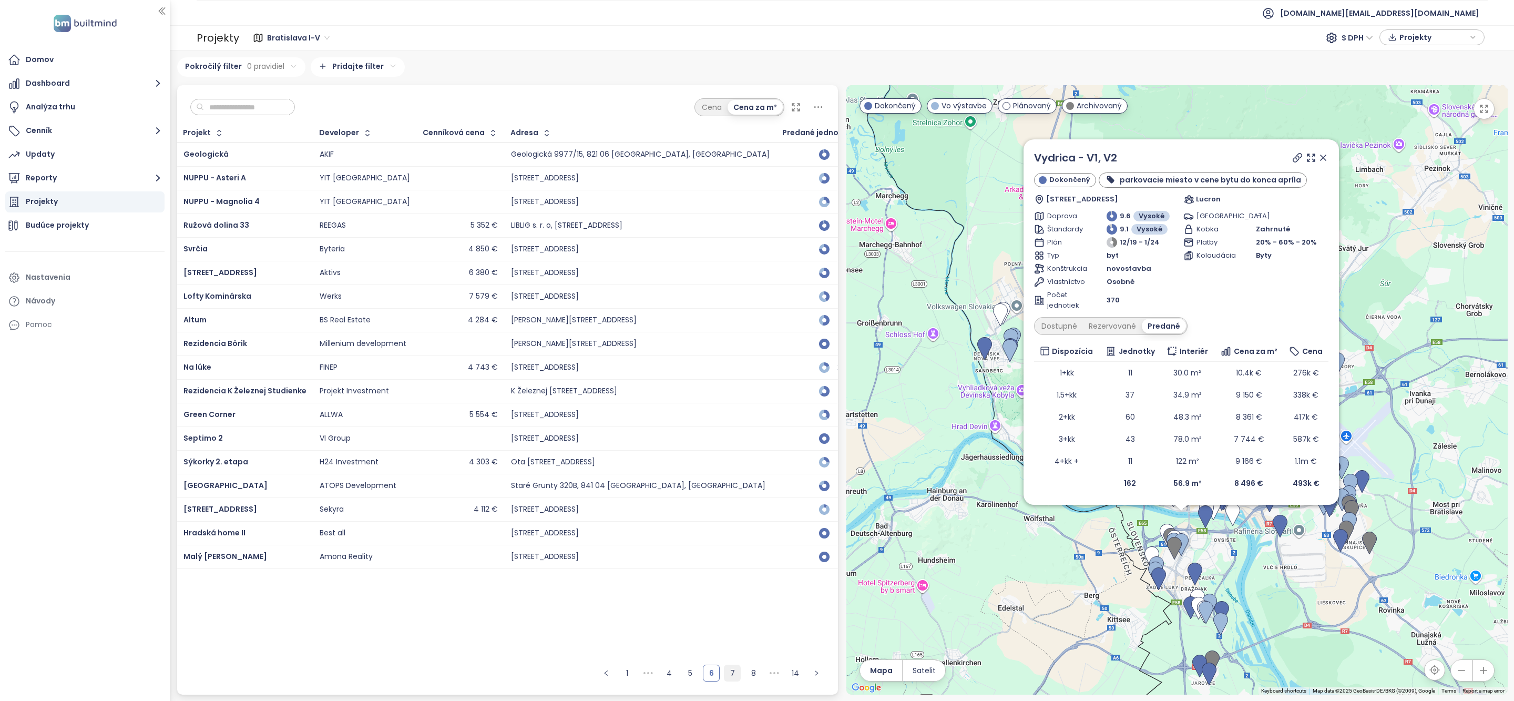
click at [733, 673] on link "7" at bounding box center [732, 673] width 16 height 16
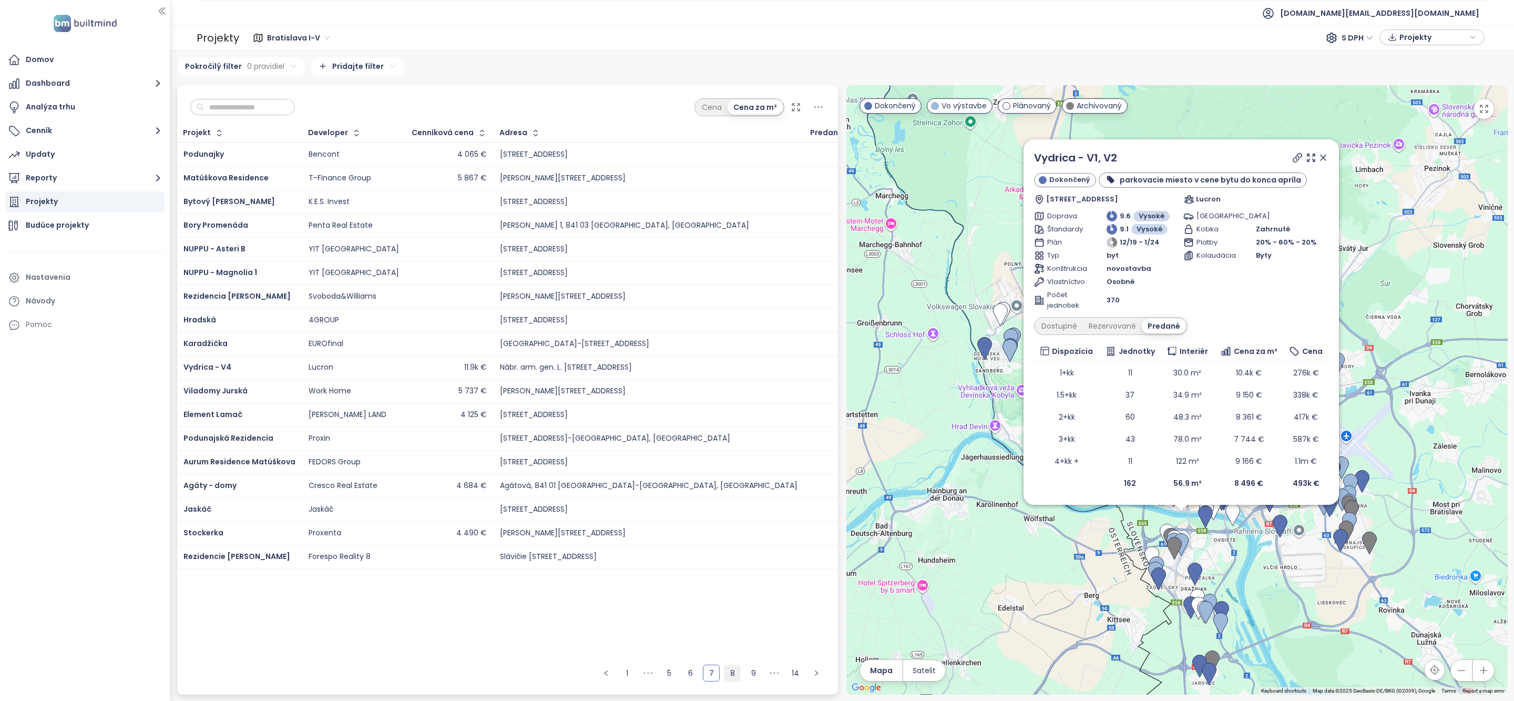
click at [734, 675] on link "8" at bounding box center [732, 673] width 16 height 16
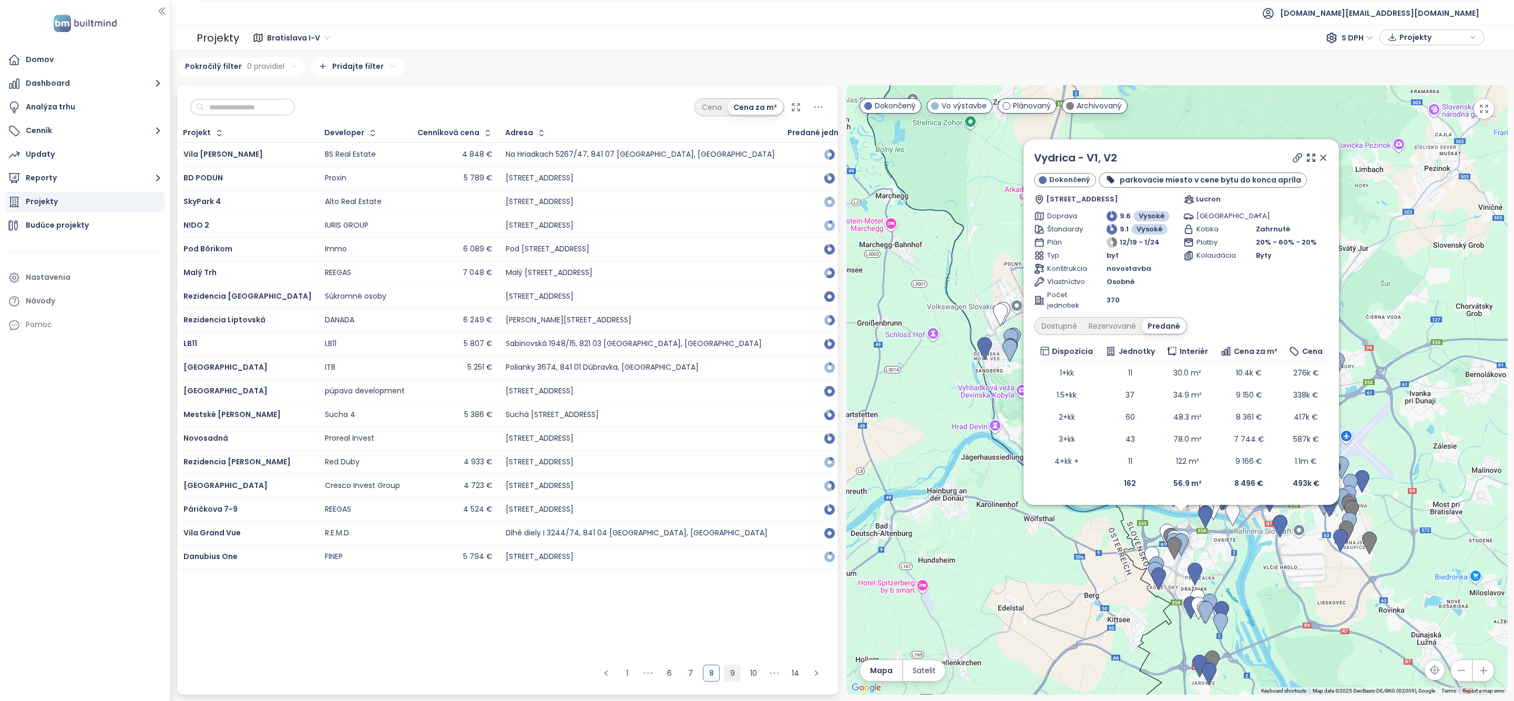
click at [734, 675] on link "9" at bounding box center [732, 673] width 16 height 16
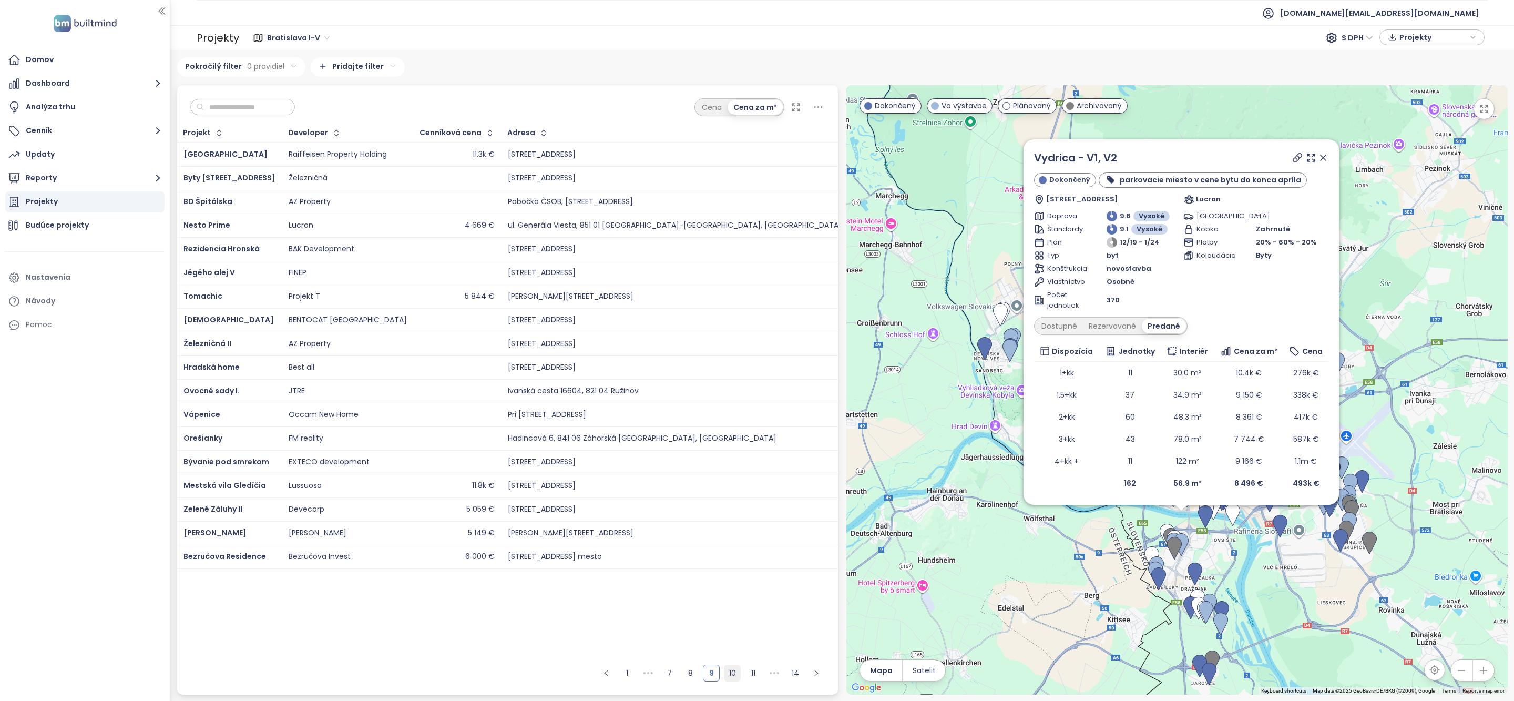
click at [728, 674] on link "10" at bounding box center [732, 673] width 16 height 16
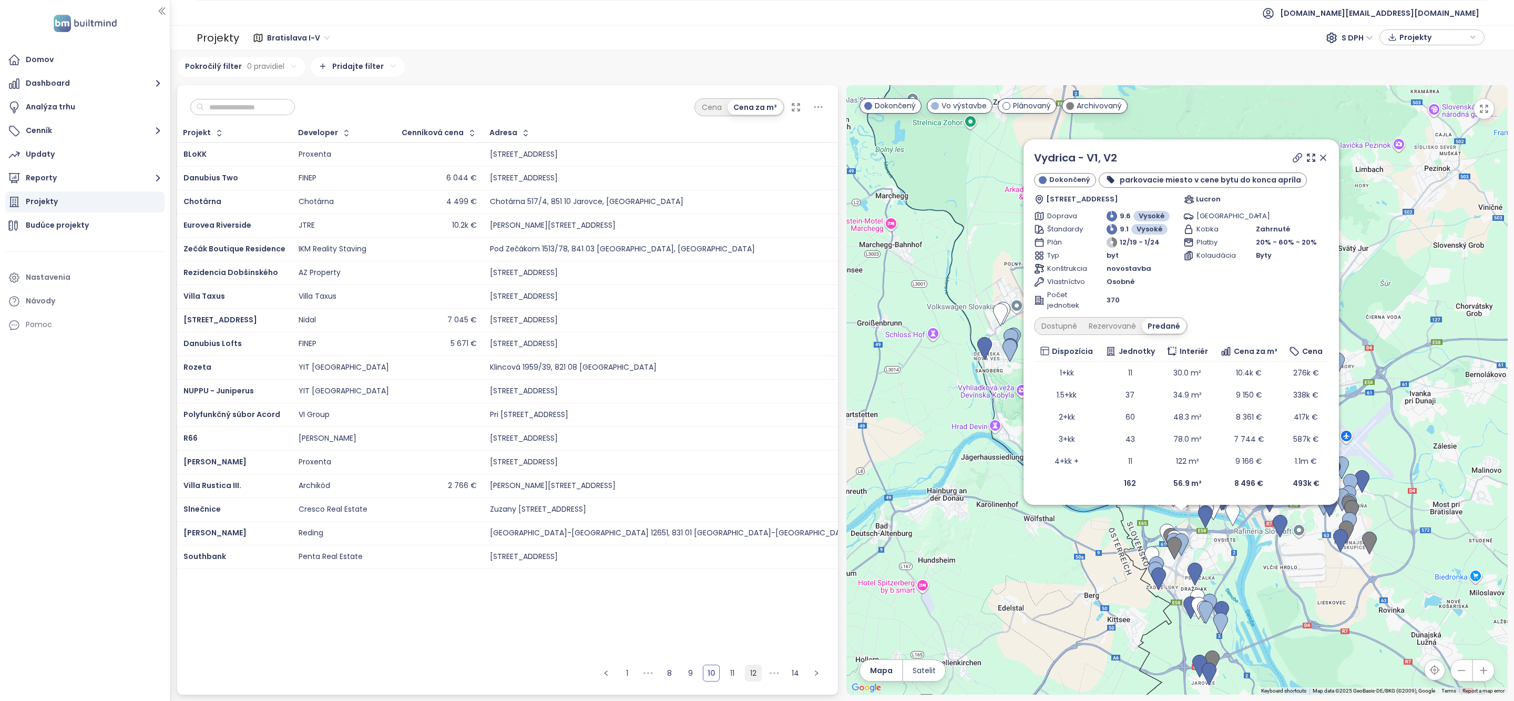
click at [748, 673] on link "12" at bounding box center [753, 673] width 16 height 16
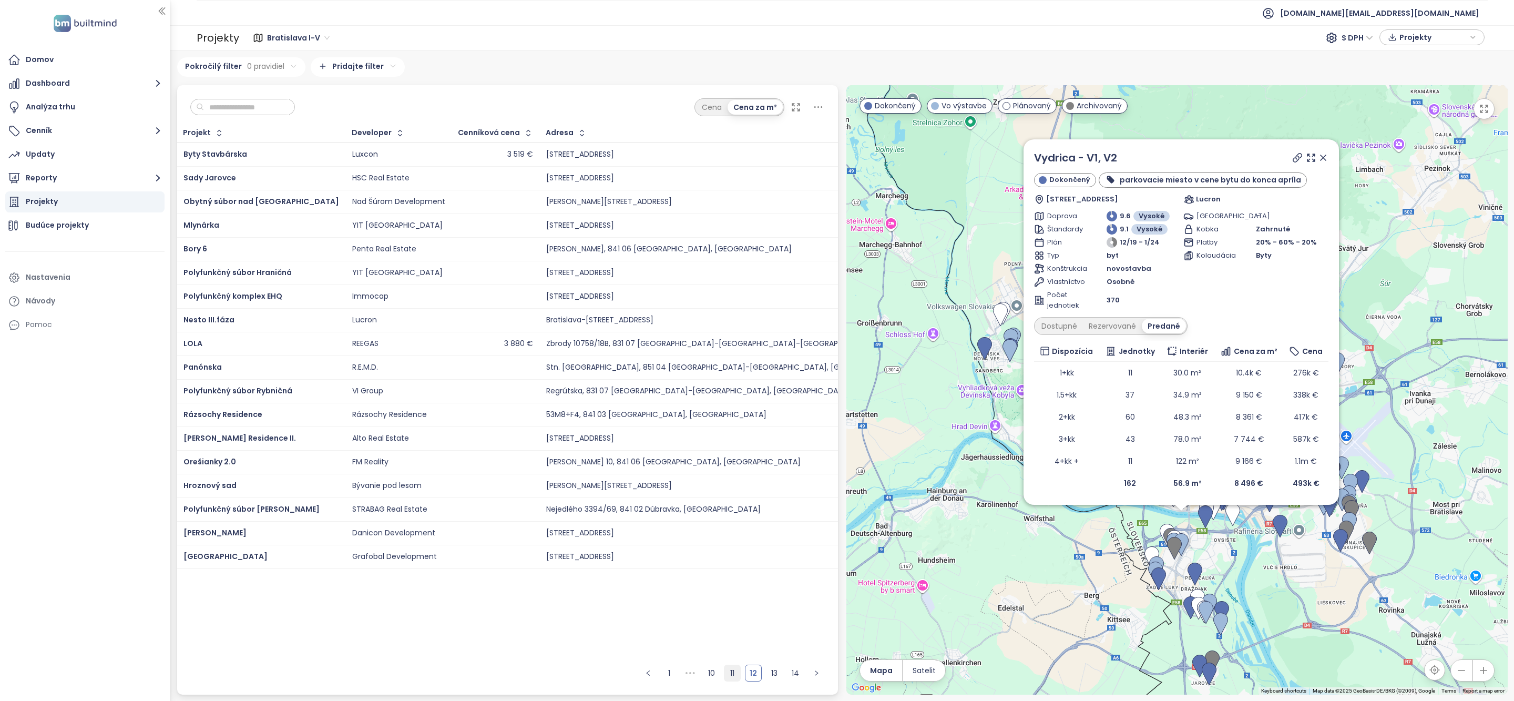
click at [736, 673] on link "11" at bounding box center [732, 673] width 16 height 16
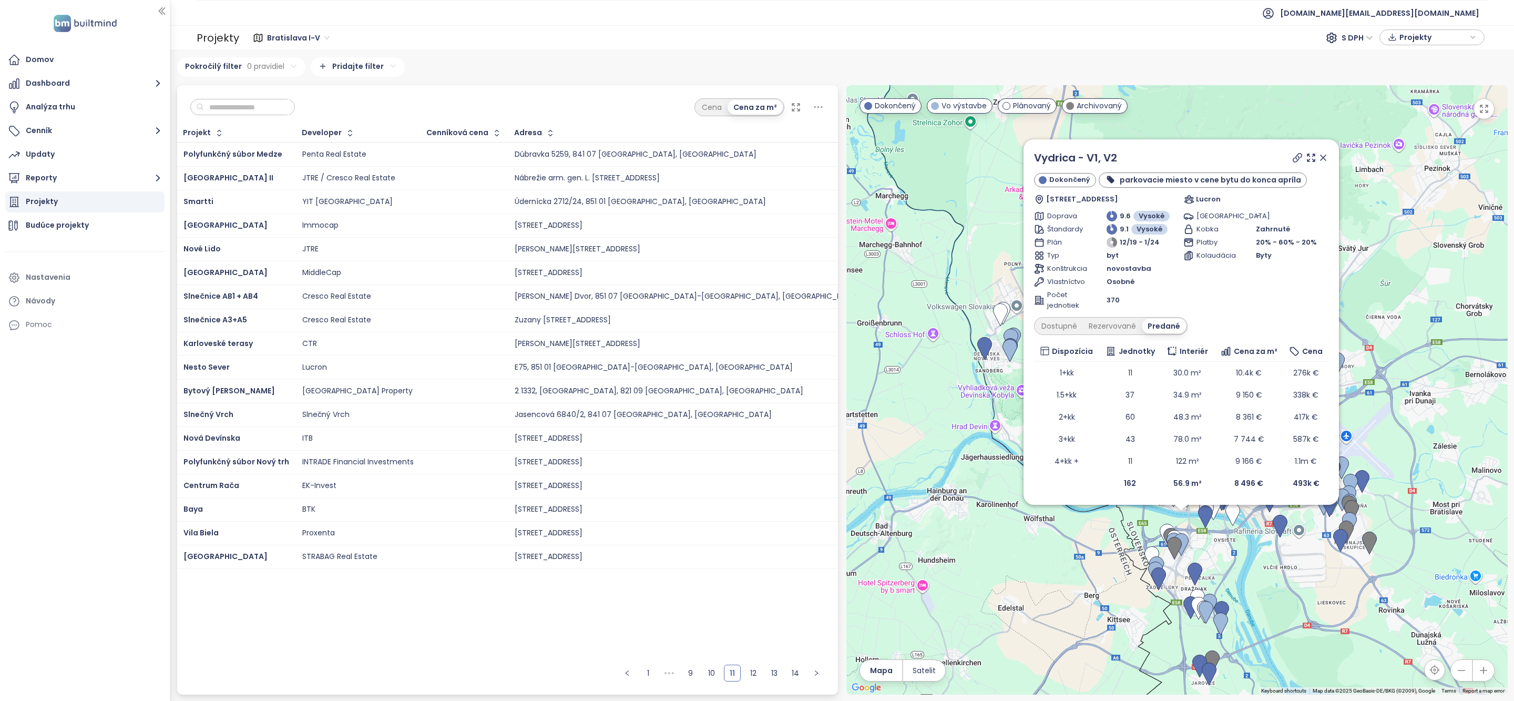
click at [722, 674] on ul "1 ••• 9 10 11 12 13 14" at bounding box center [721, 676] width 232 height 35
click at [713, 674] on link "10" at bounding box center [711, 673] width 16 height 16
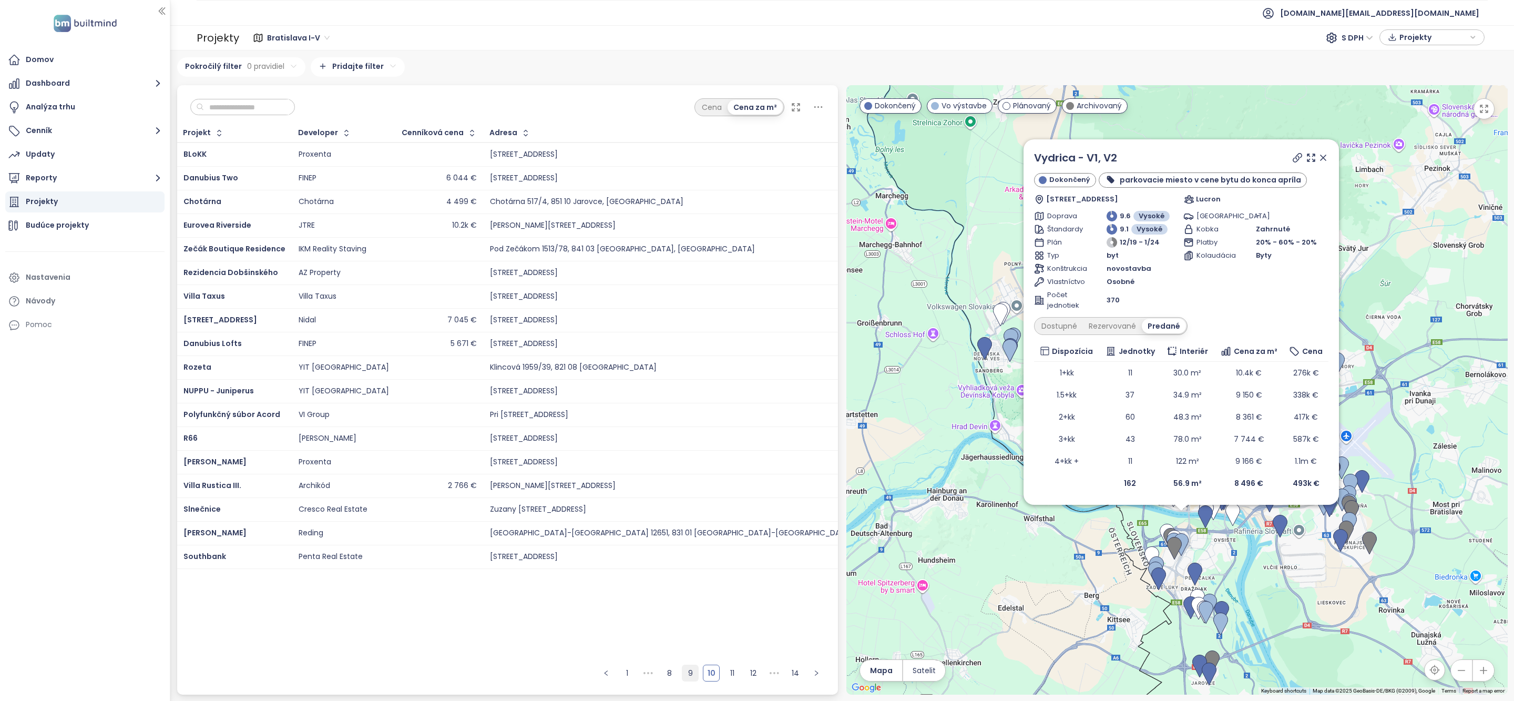
click at [693, 674] on link "9" at bounding box center [690, 673] width 16 height 16
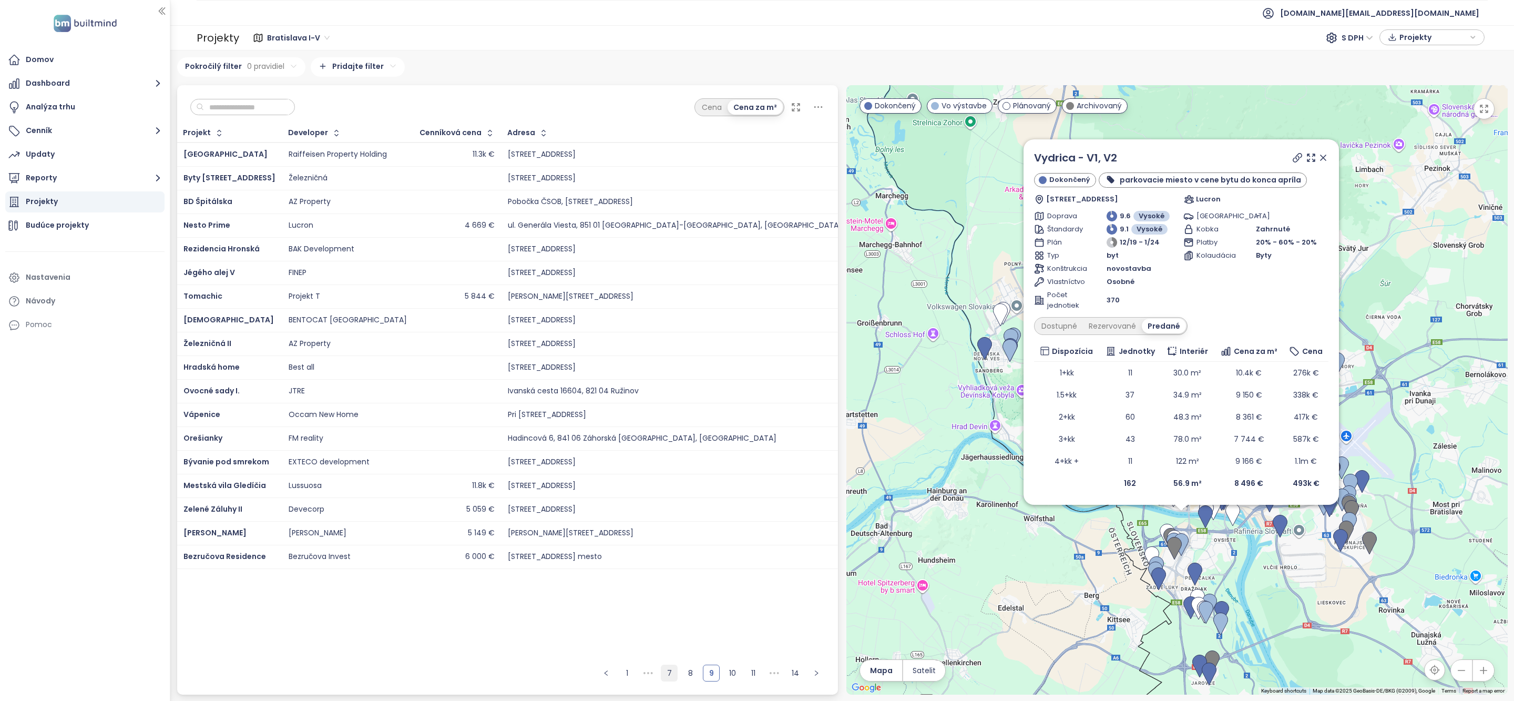
click at [673, 675] on link "7" at bounding box center [669, 673] width 16 height 16
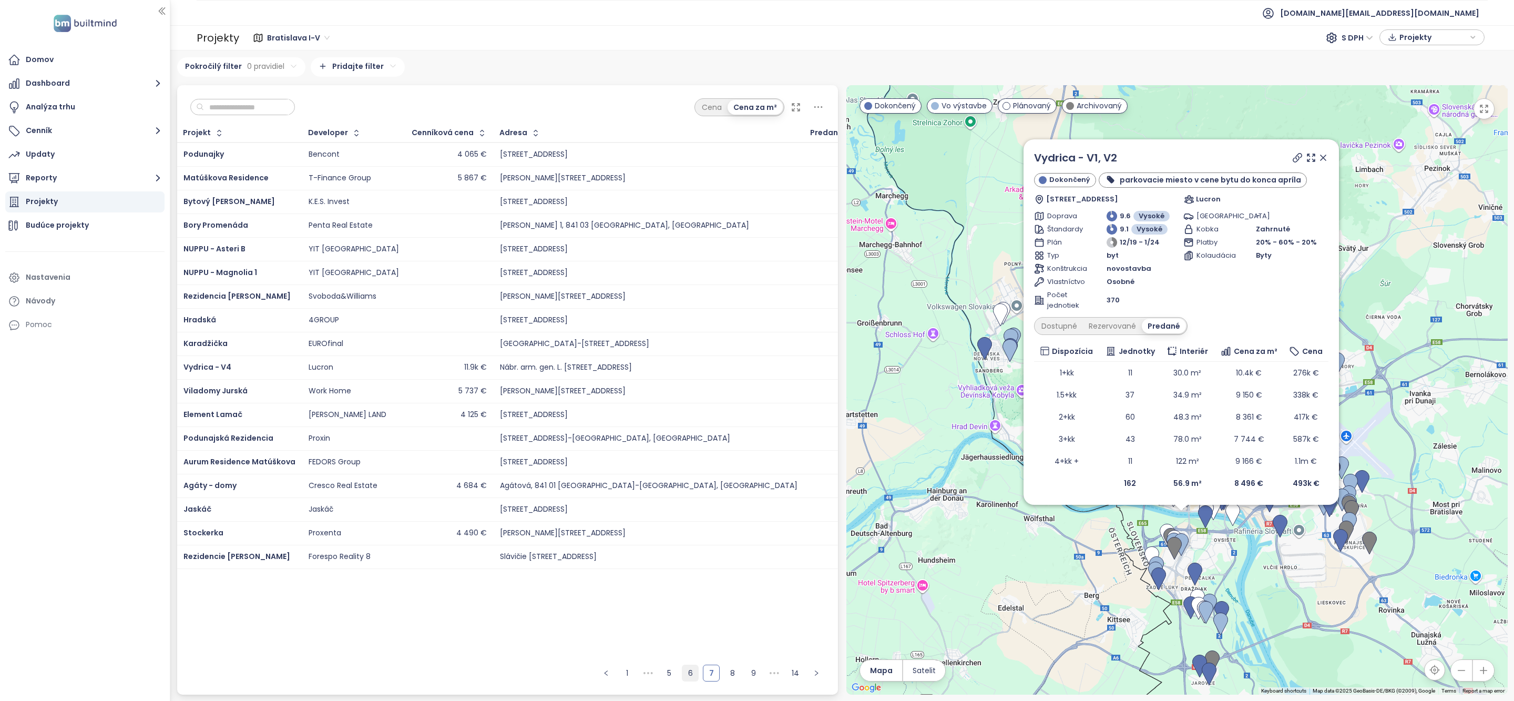
click at [690, 672] on link "6" at bounding box center [690, 673] width 16 height 16
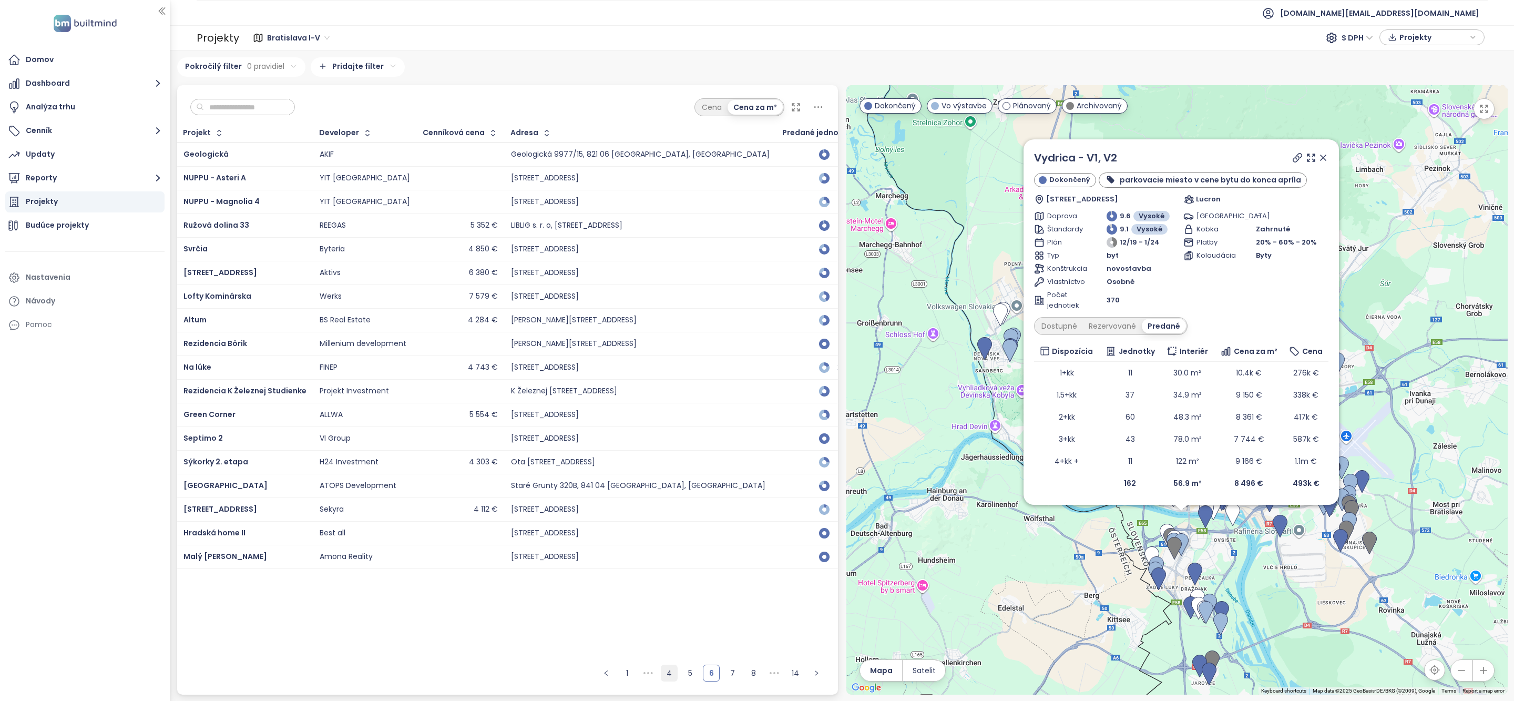
click at [673, 673] on link "4" at bounding box center [669, 673] width 16 height 16
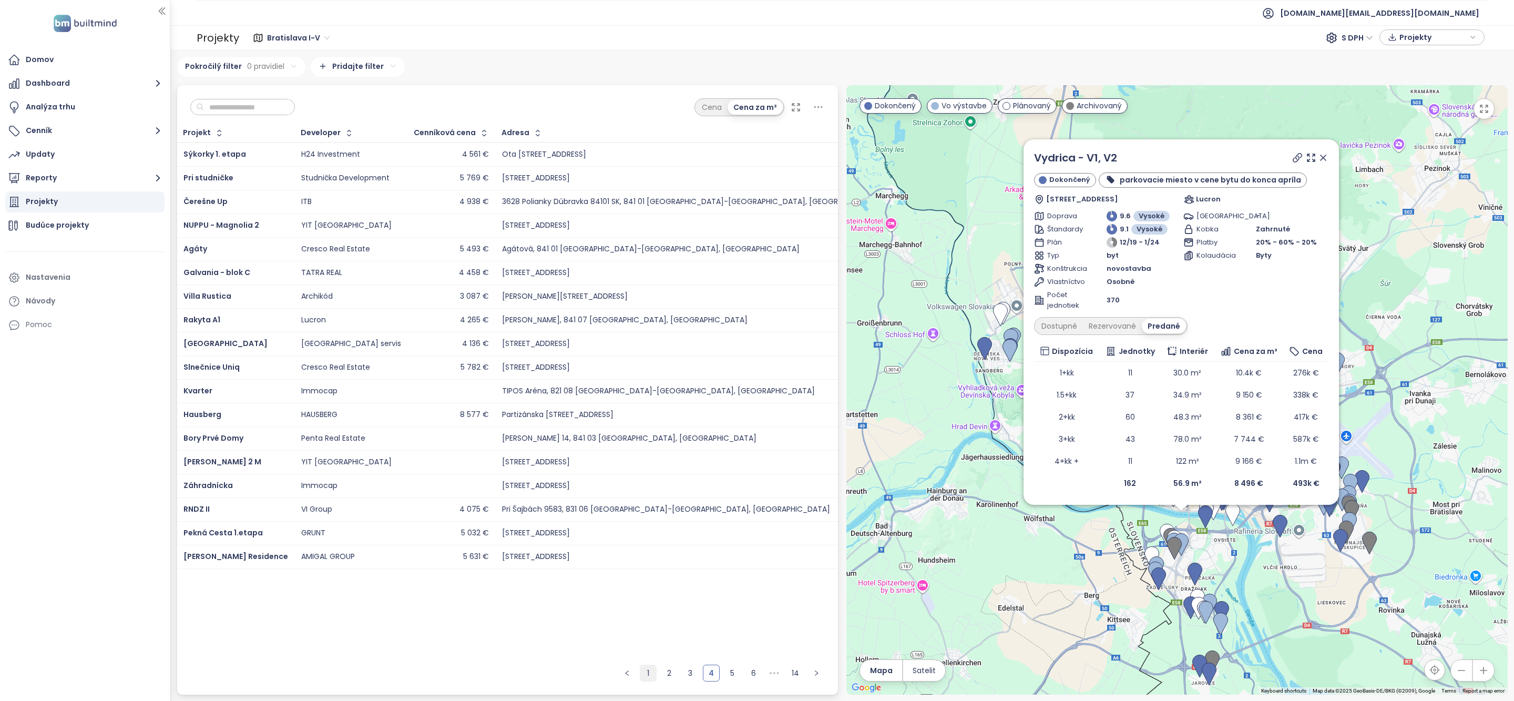
click at [641, 672] on link "1" at bounding box center [648, 673] width 16 height 16
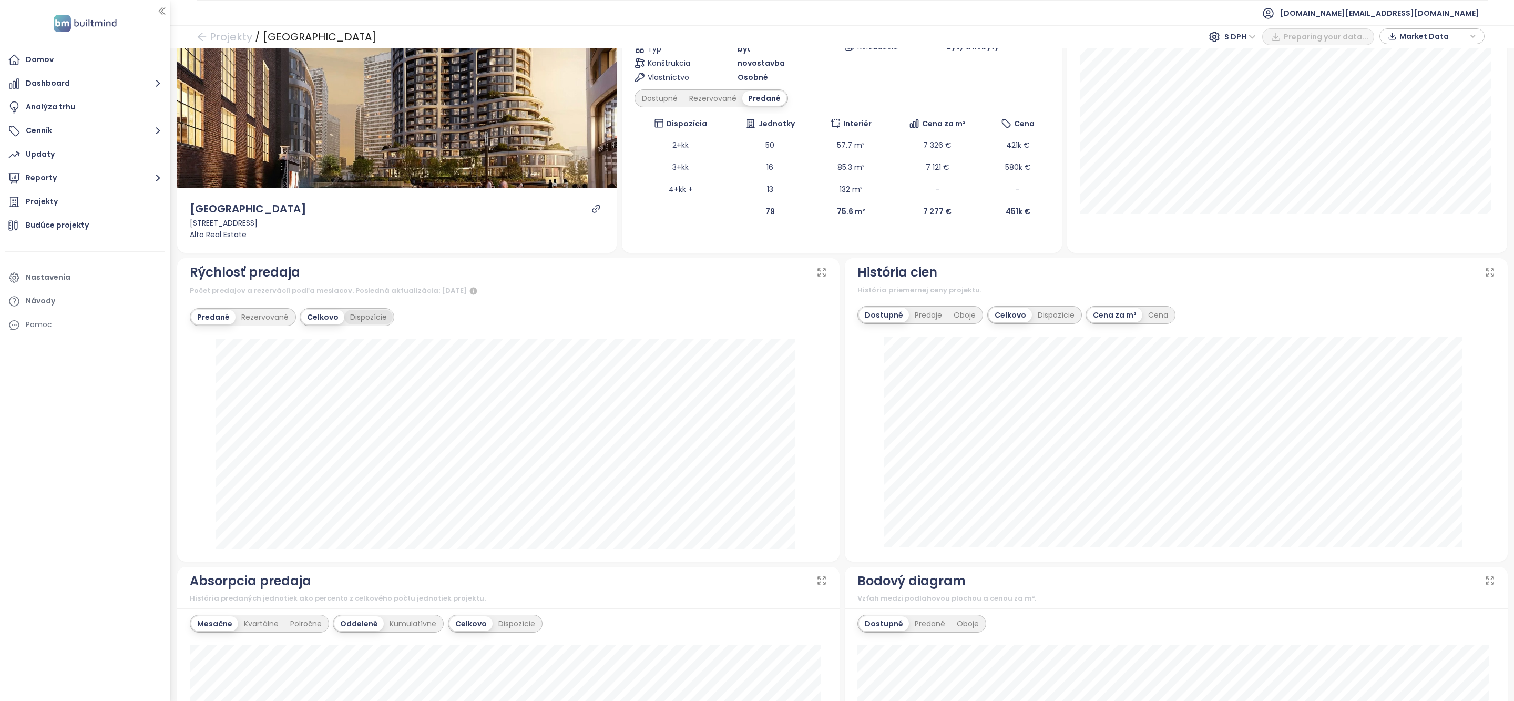
scroll to position [229, 0]
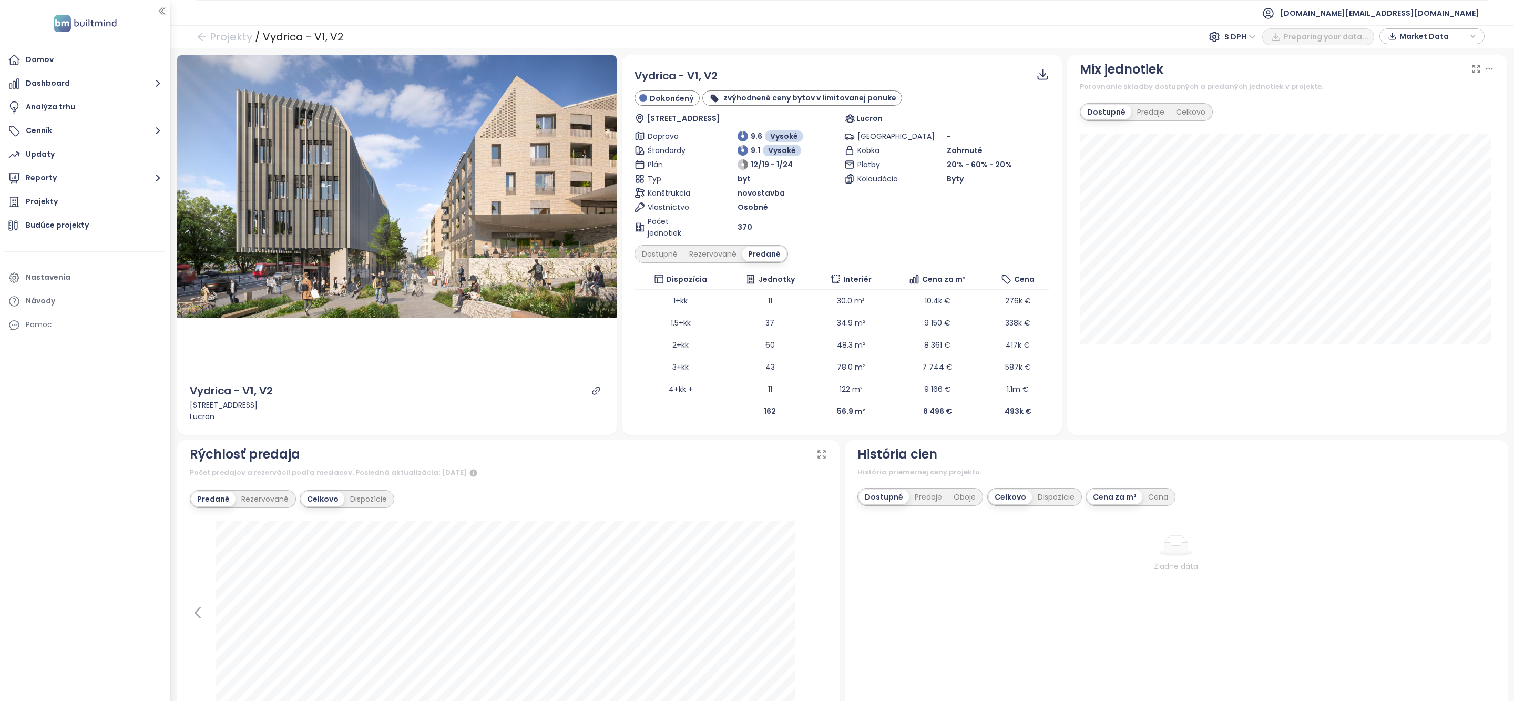
scroll to position [244, 0]
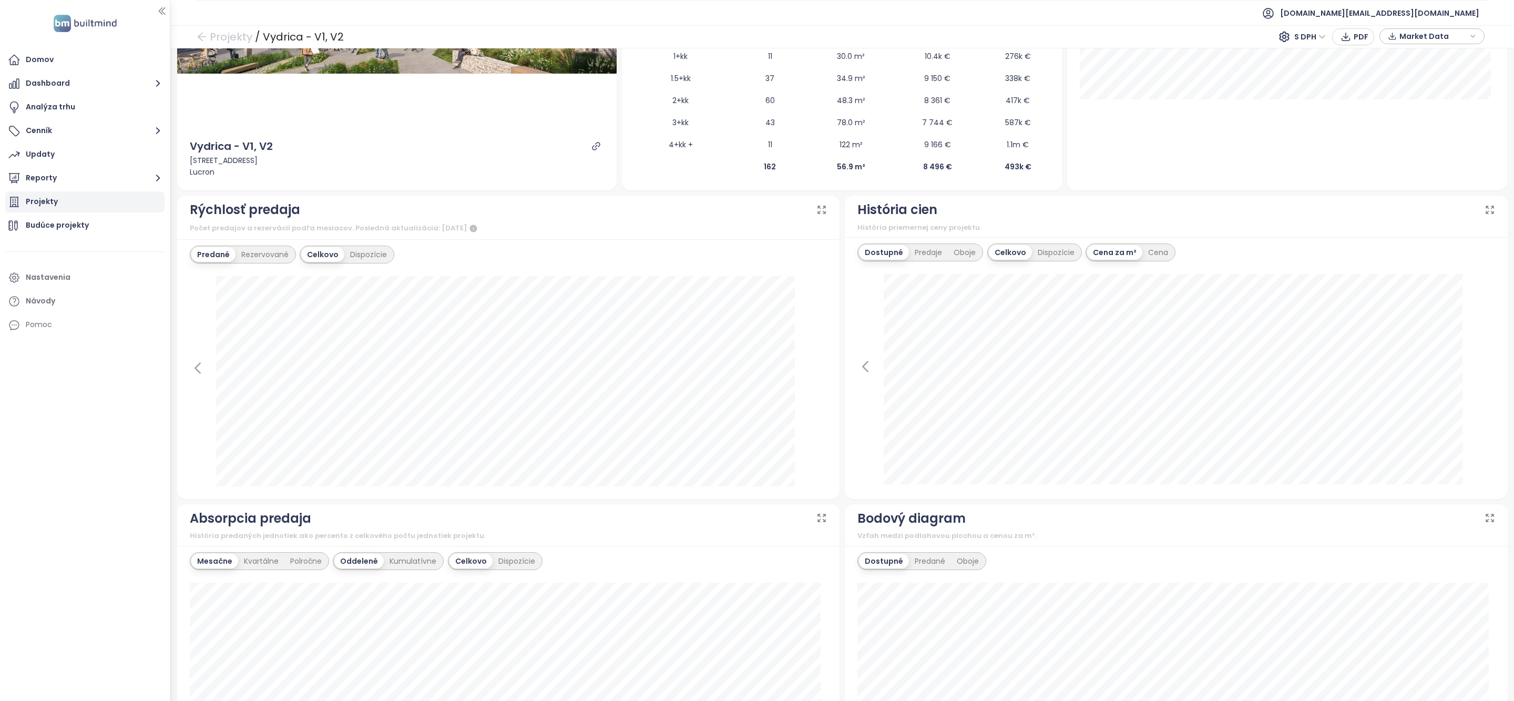
click at [71, 203] on div "Projekty" at bounding box center [84, 201] width 159 height 21
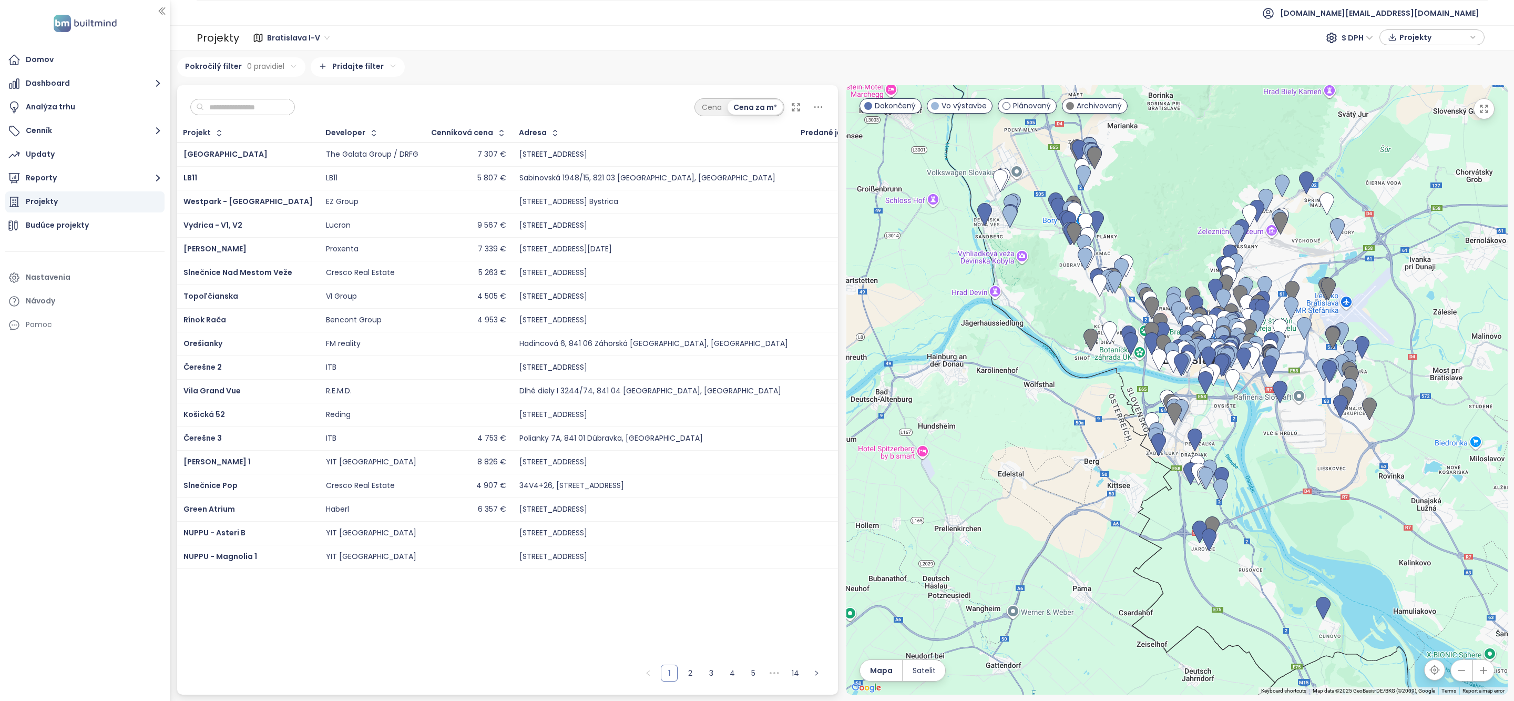
click at [258, 108] on input "text" at bounding box center [246, 107] width 85 height 16
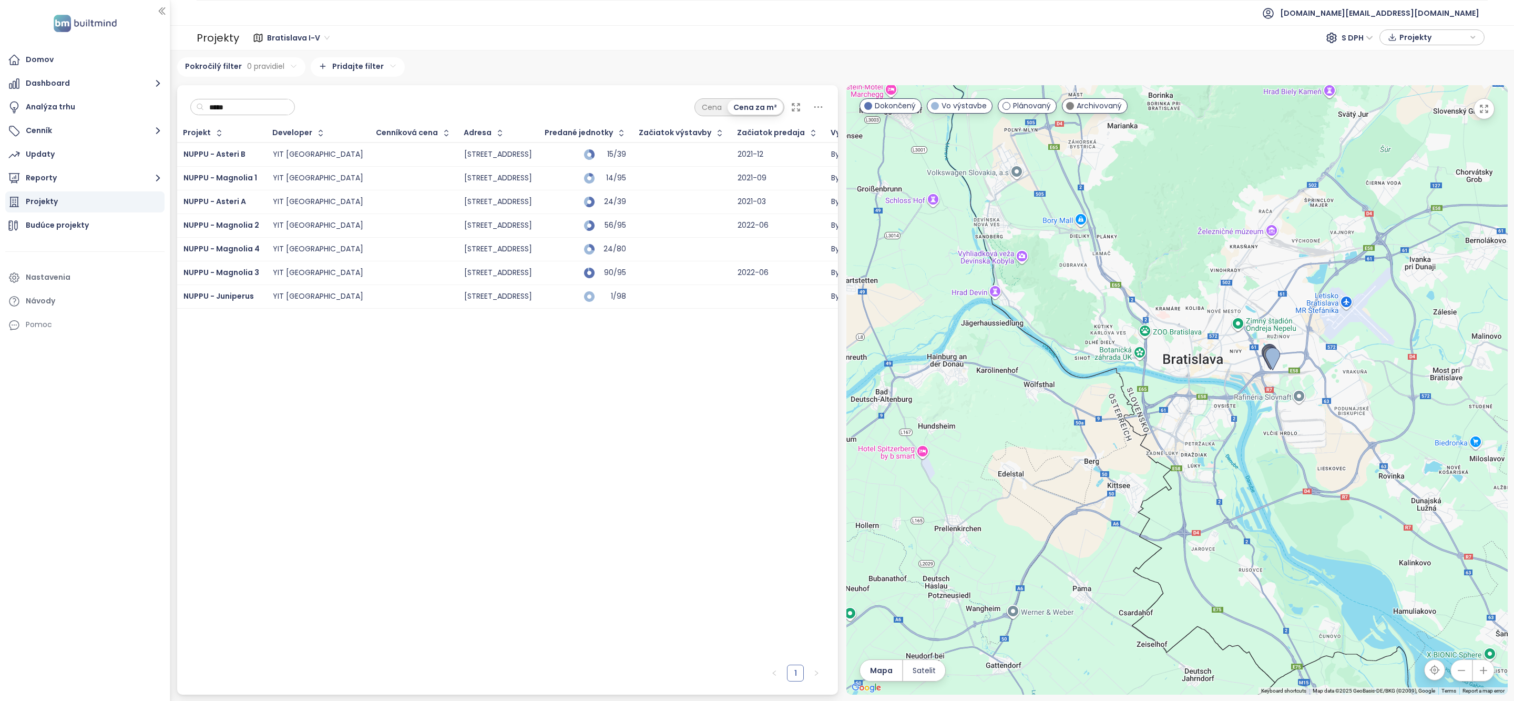
click at [268, 113] on input "*****" at bounding box center [246, 107] width 85 height 16
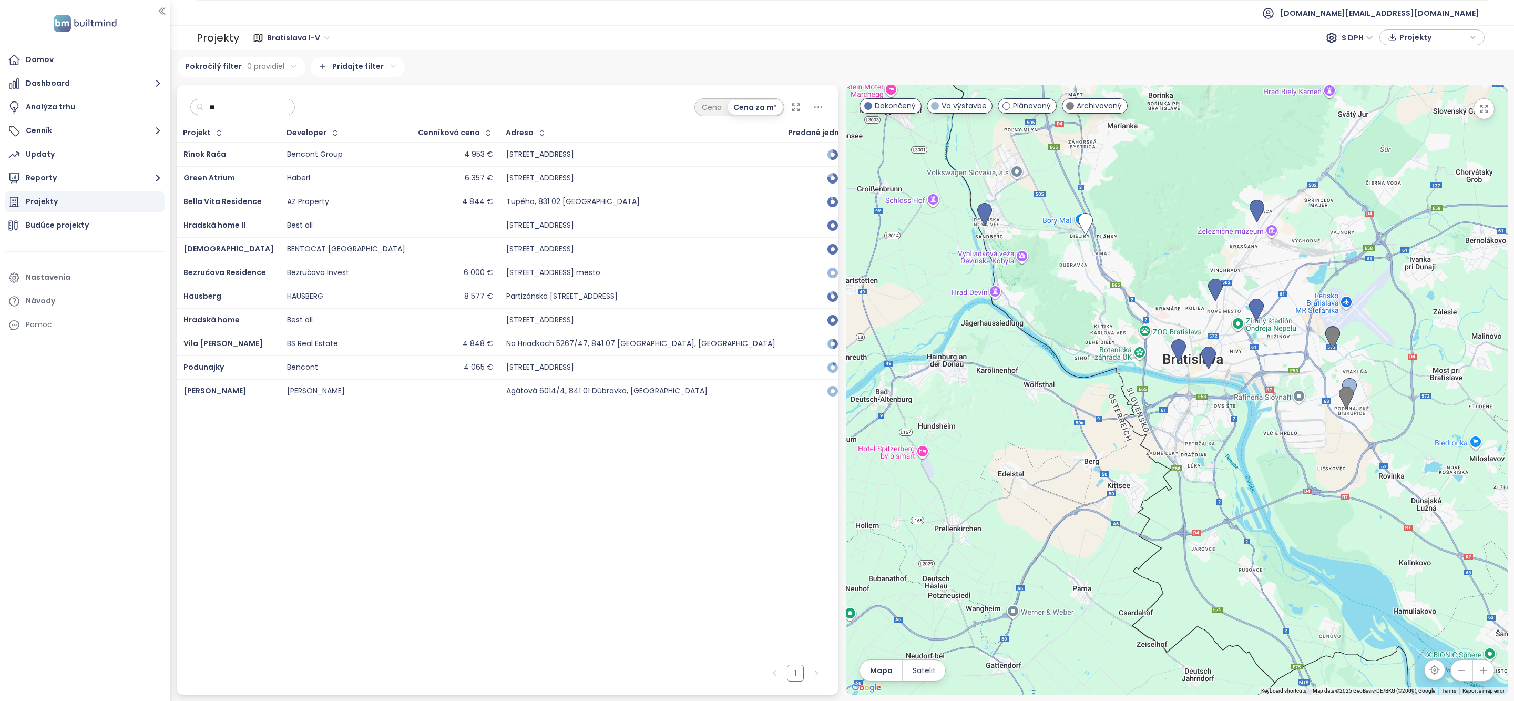
type input "*"
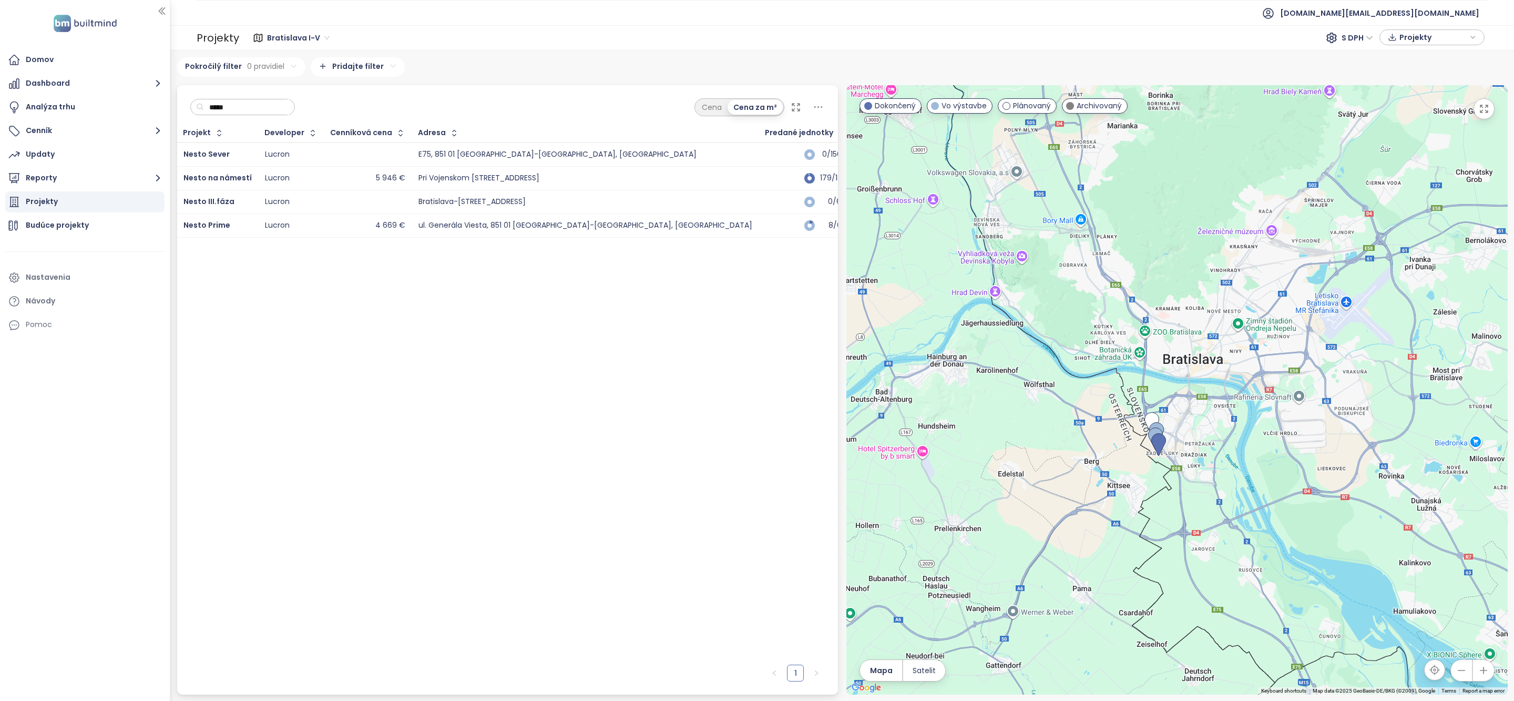
type input "*****"
click at [219, 179] on span "Nesto na námestí" at bounding box center [217, 177] width 68 height 11
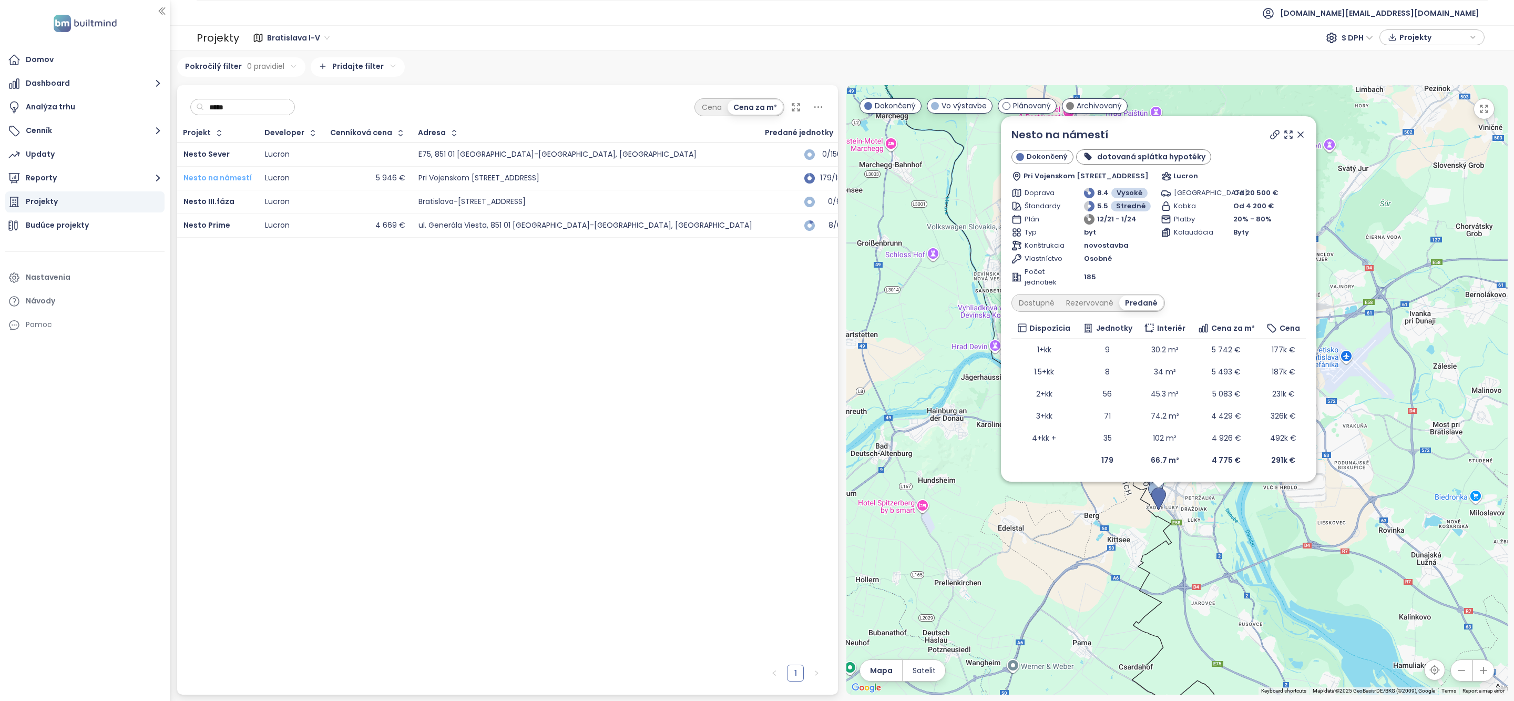
click at [225, 175] on span "Nesto na námestí" at bounding box center [217, 177] width 68 height 11
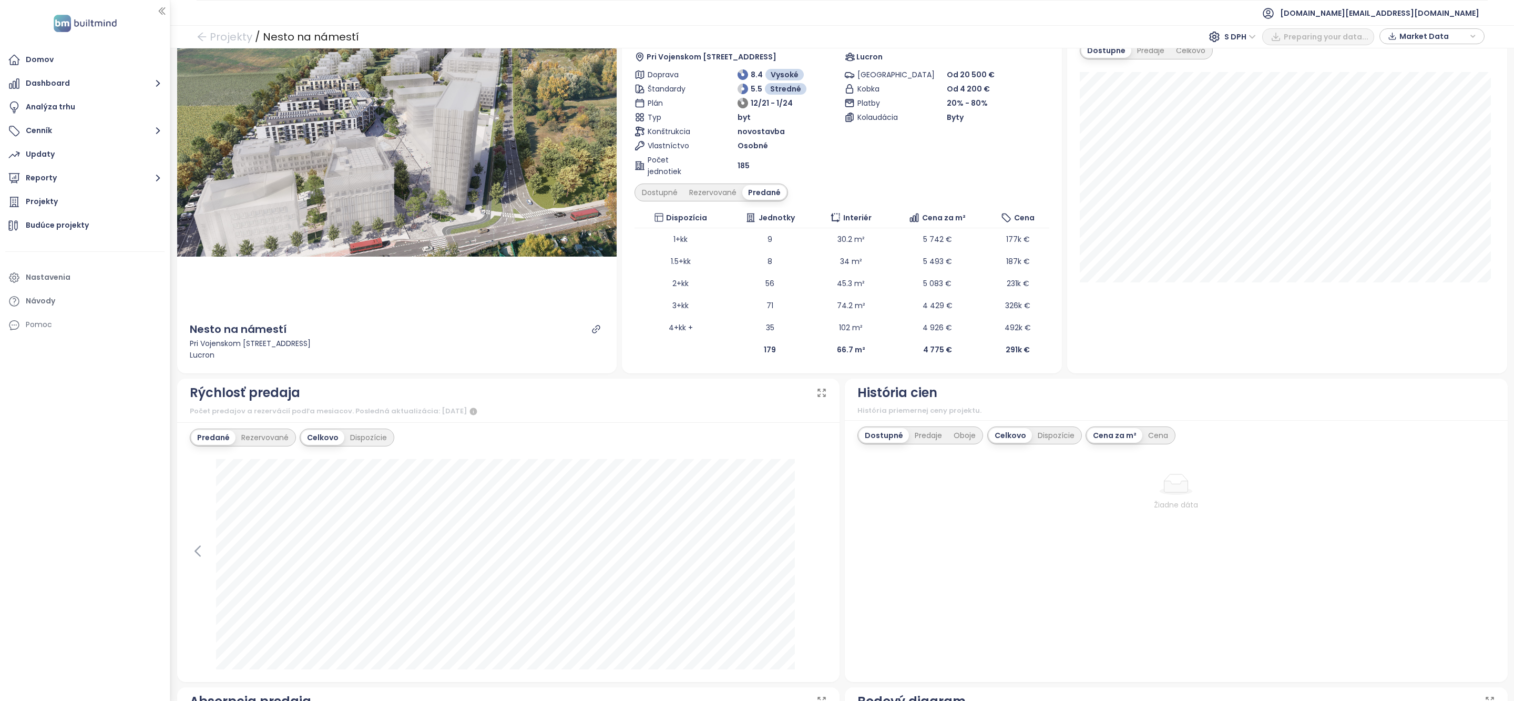
scroll to position [155, 0]
